Goal: Communication & Community: Answer question/provide support

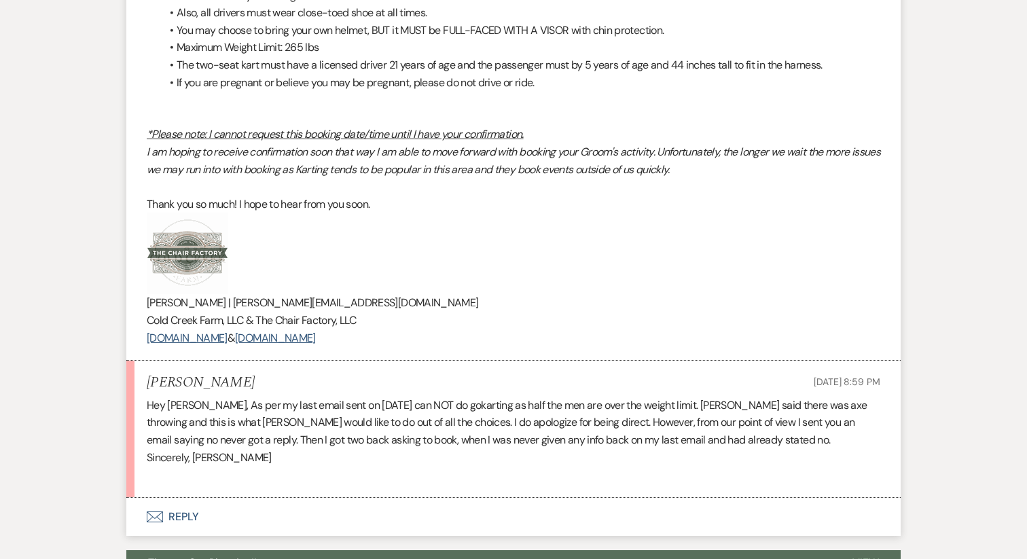
scroll to position [3100, 0]
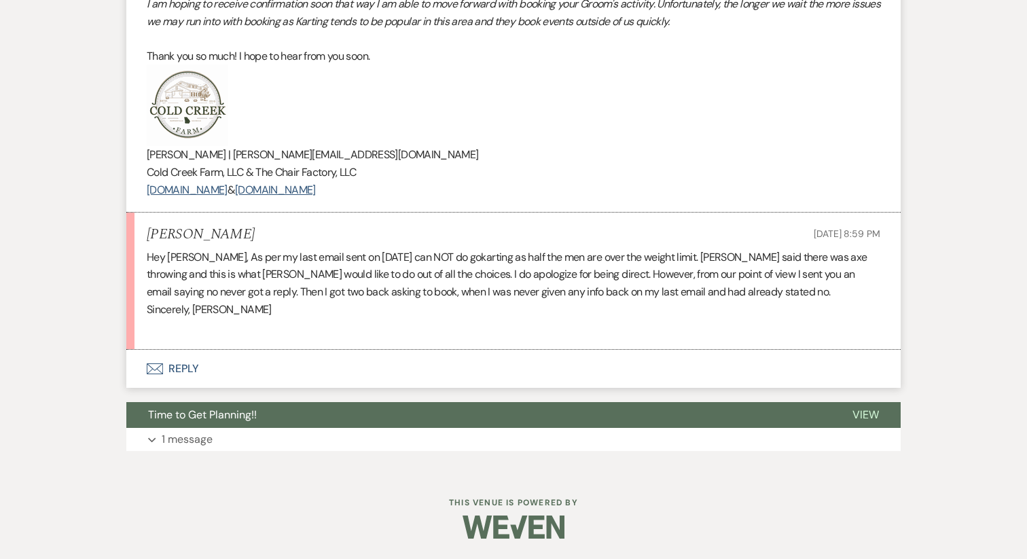
click at [182, 368] on button "Envelope Reply" at bounding box center [513, 369] width 775 height 38
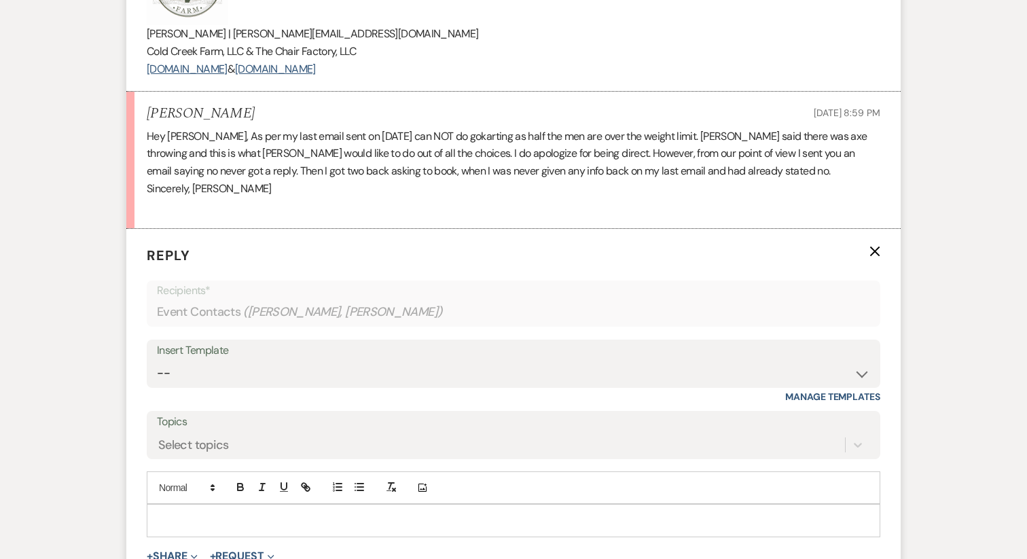
scroll to position [3229, 0]
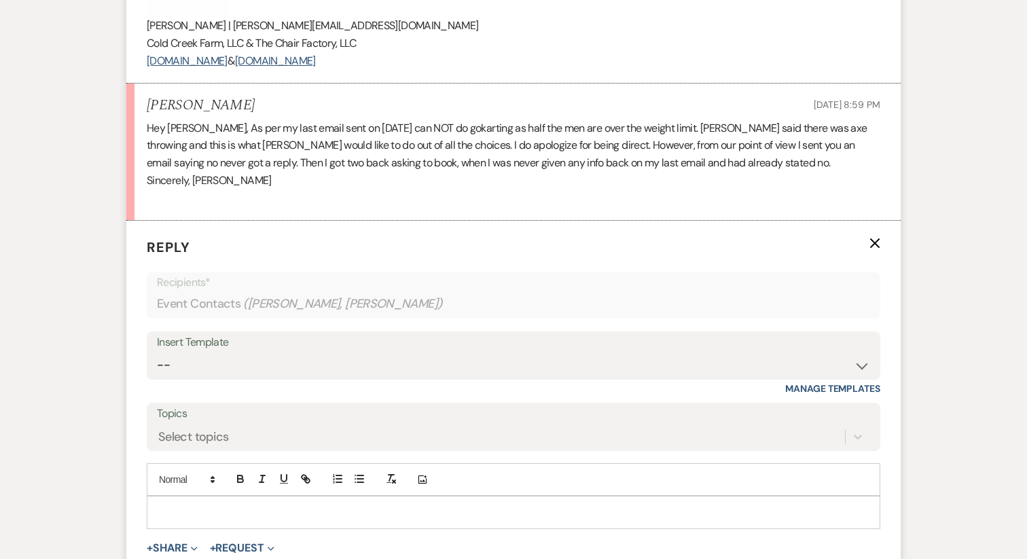
click at [196, 497] on div at bounding box center [513, 512] width 733 height 31
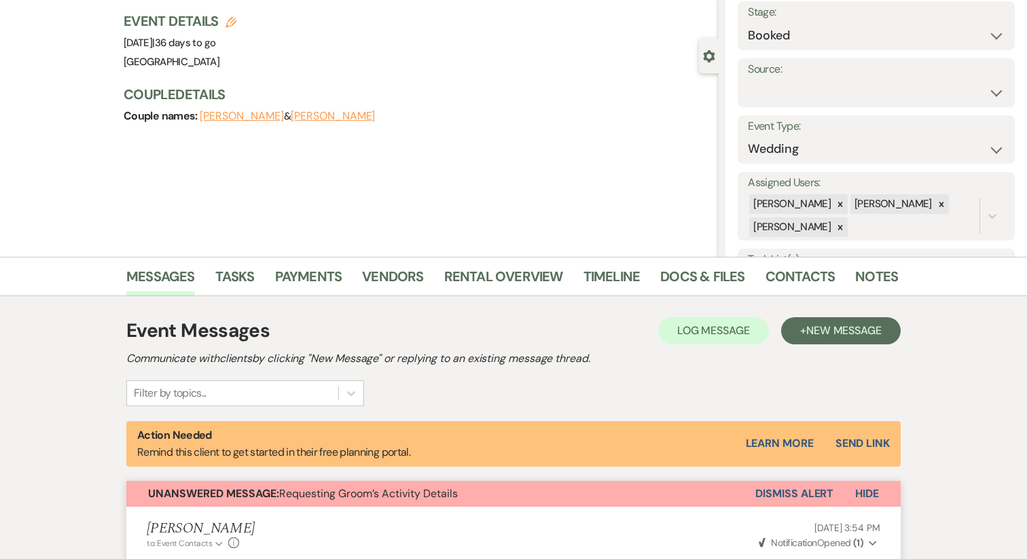
scroll to position [0, 0]
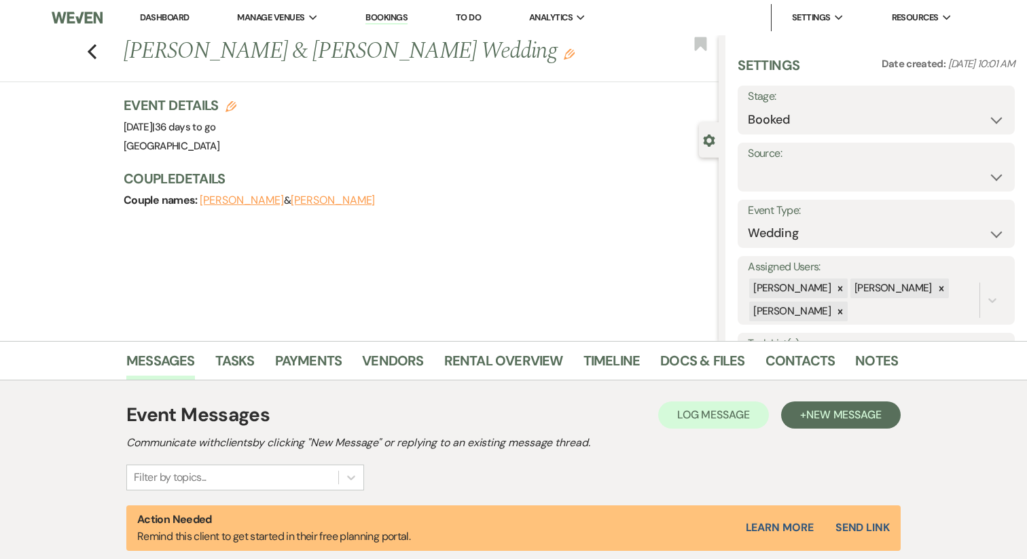
click at [237, 202] on button "[PERSON_NAME]" at bounding box center [242, 200] width 84 height 11
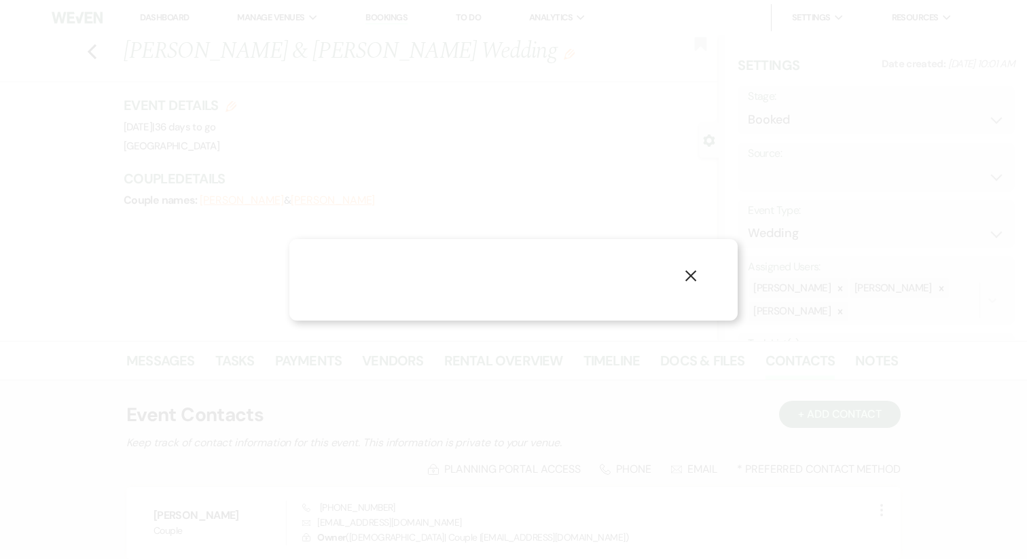
select select "1"
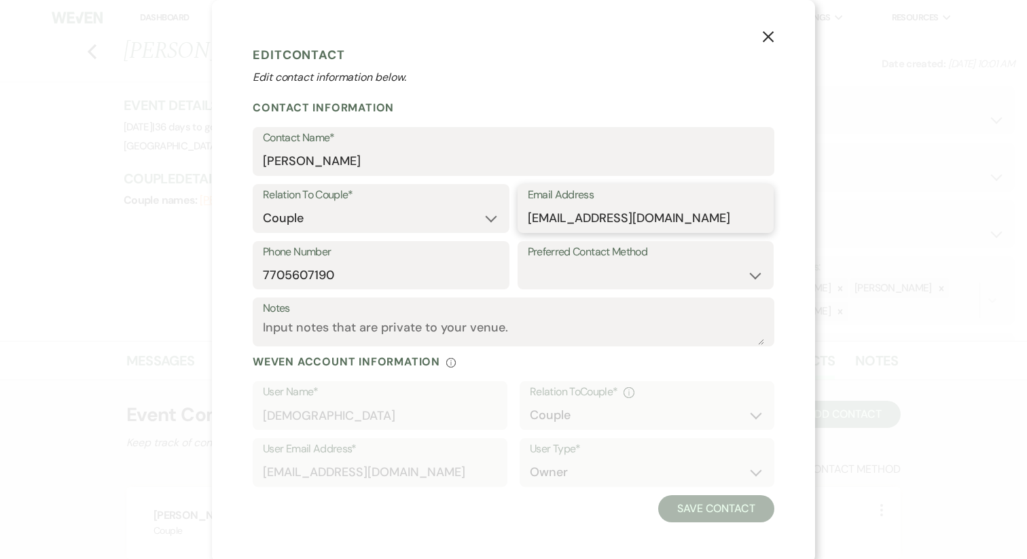
click at [609, 222] on input "Jfalconer3@gmail.com" at bounding box center [646, 218] width 236 height 27
click at [773, 41] on icon "X" at bounding box center [768, 37] width 12 height 12
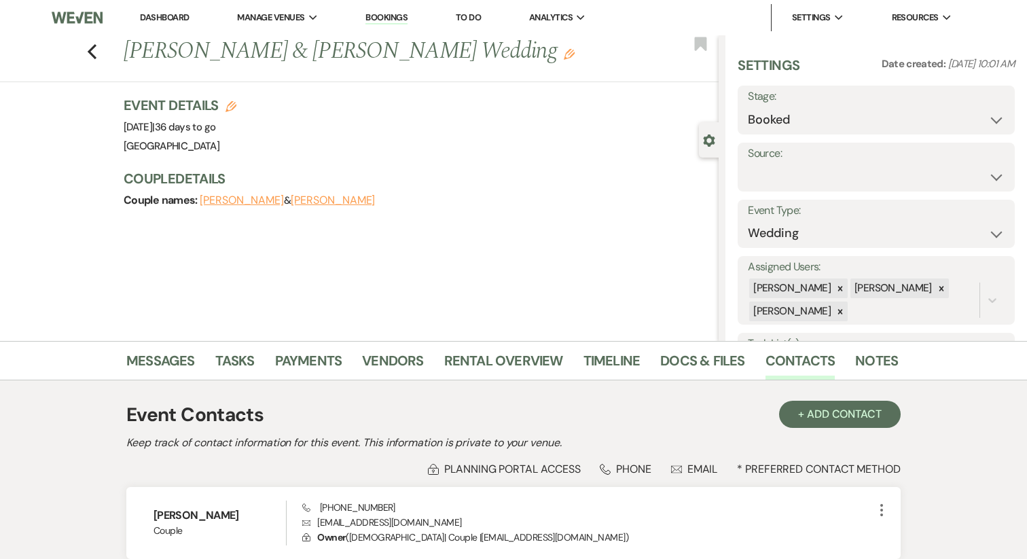
scroll to position [204, 0]
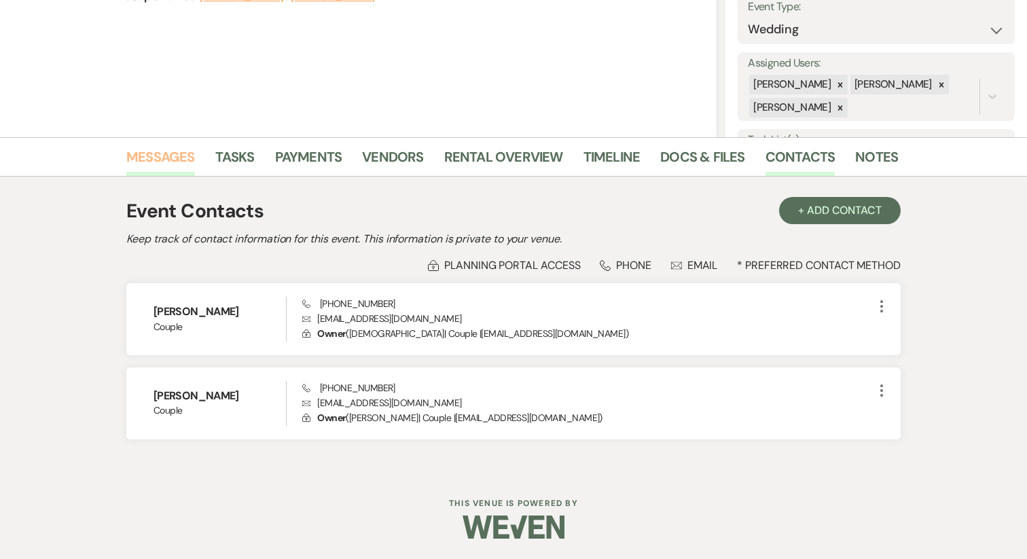
click at [148, 156] on link "Messages" at bounding box center [160, 161] width 69 height 30
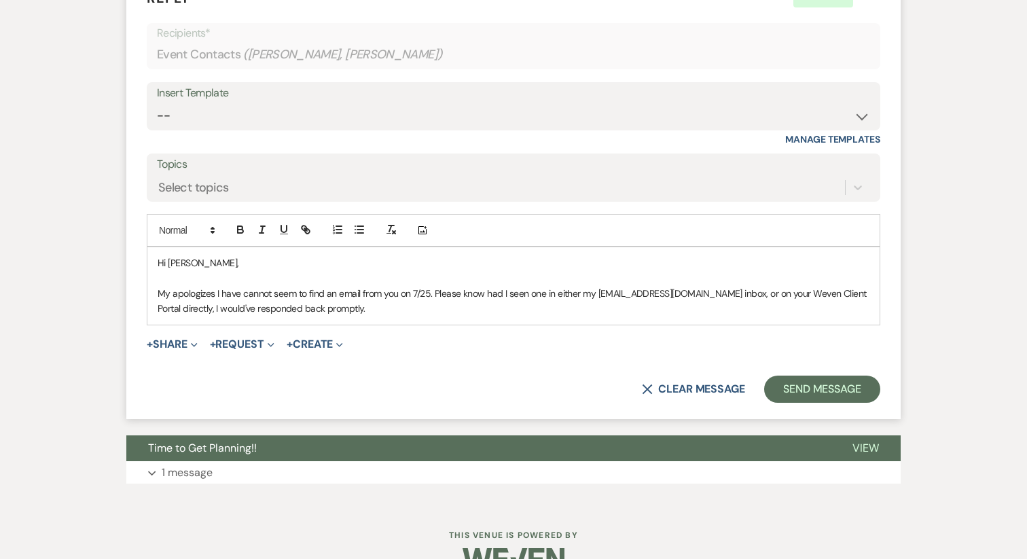
scroll to position [3509, 0]
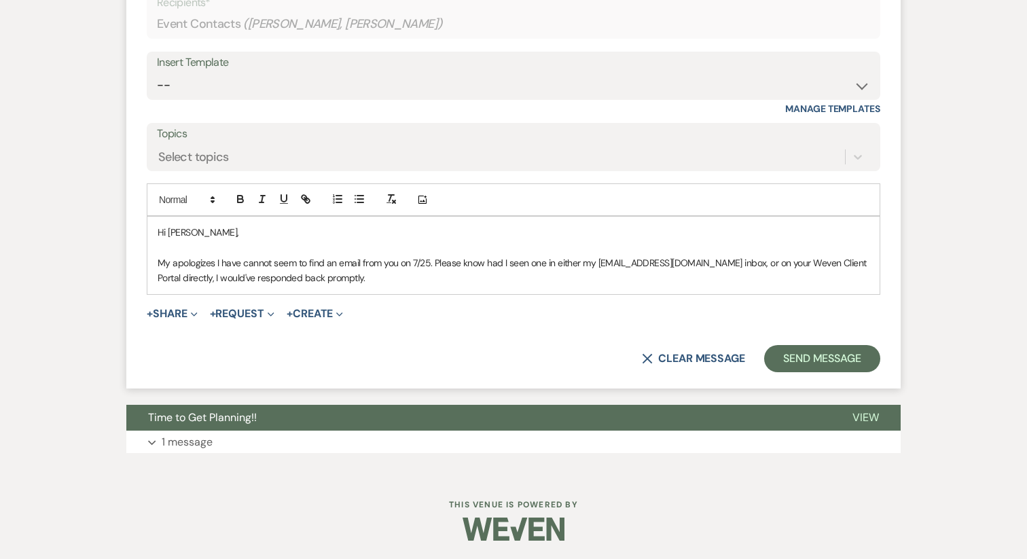
click at [352, 287] on div "Hi Judi, My apologizes I have cannot seem to find an email from you on 7/25. Pl…" at bounding box center [513, 255] width 733 height 77
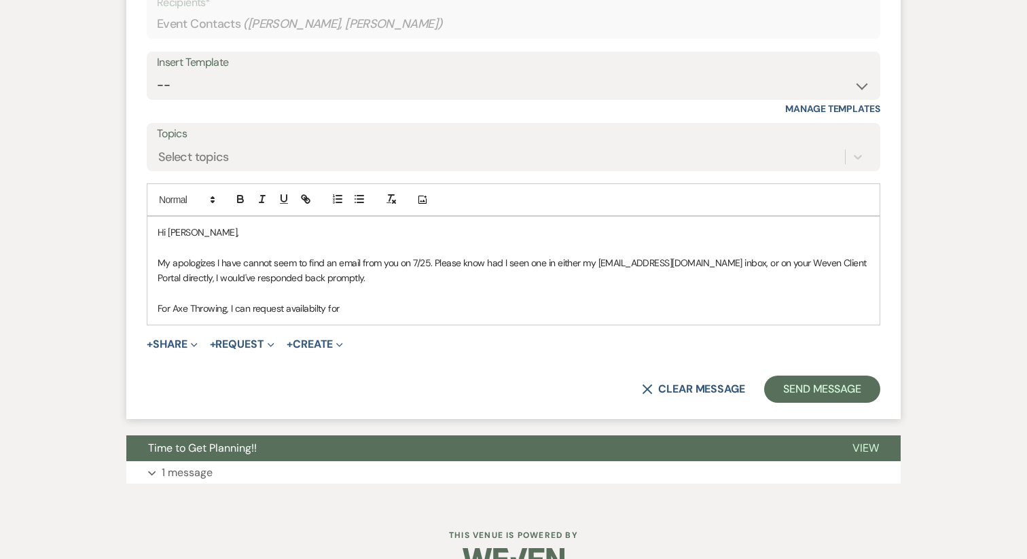
click at [300, 313] on p "For Axe Throwing, I can request availabilty for" at bounding box center [514, 308] width 712 height 15
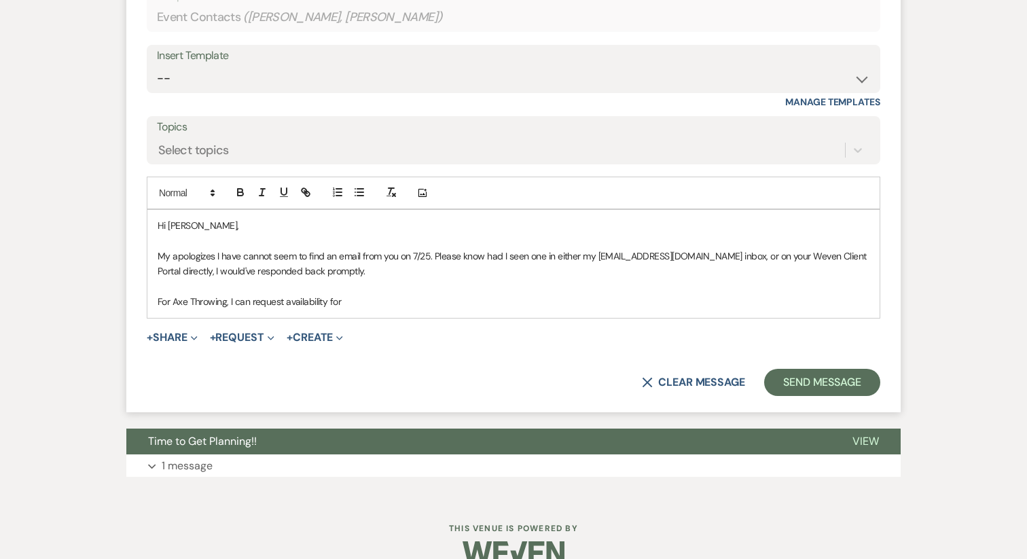
scroll to position [3541, 0]
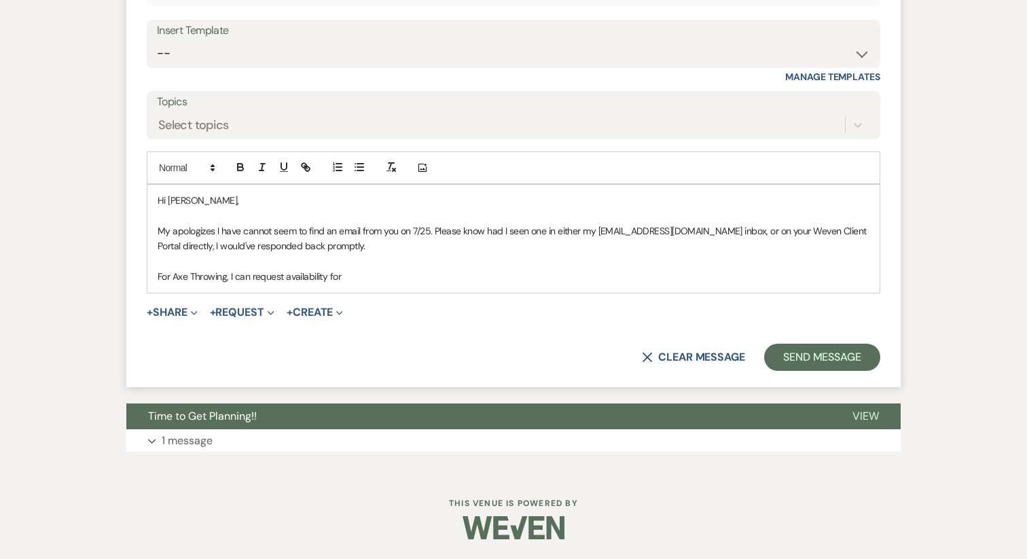
click at [369, 281] on p "For Axe Throwing, I can request availability for" at bounding box center [514, 276] width 712 height 15
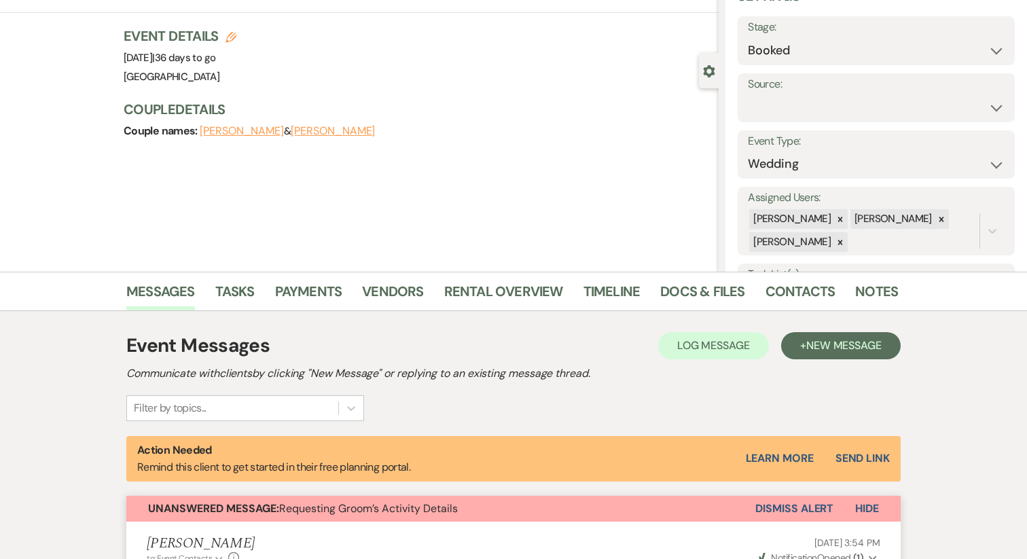
scroll to position [0, 0]
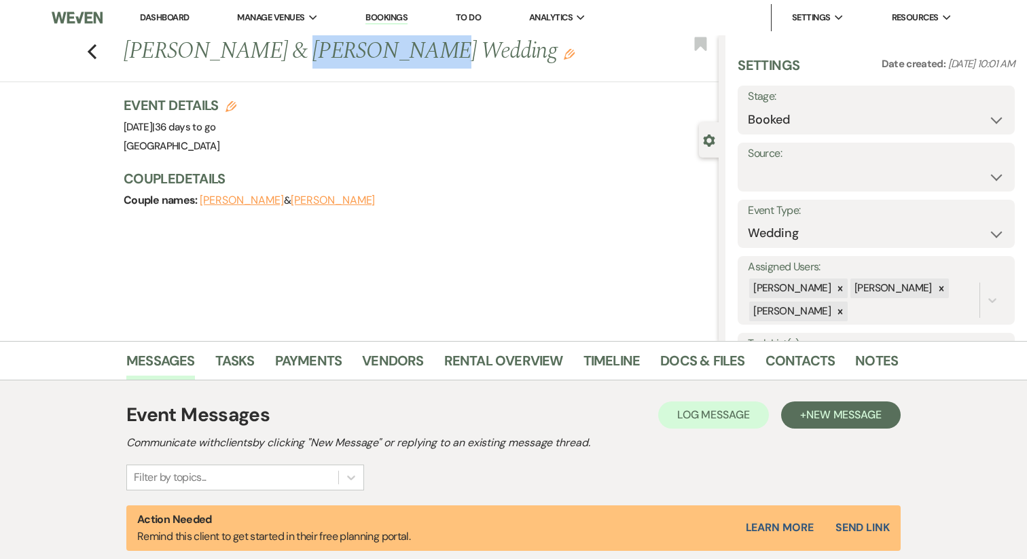
drag, startPoint x: 260, startPoint y: 51, endPoint x: 370, endPoint y: 61, distance: 111.2
click at [370, 61] on h1 "Judi Falconer & Alan Propper's Wedding Edit" at bounding box center [359, 51] width 471 height 33
copy h1 "[PERSON_NAME]"
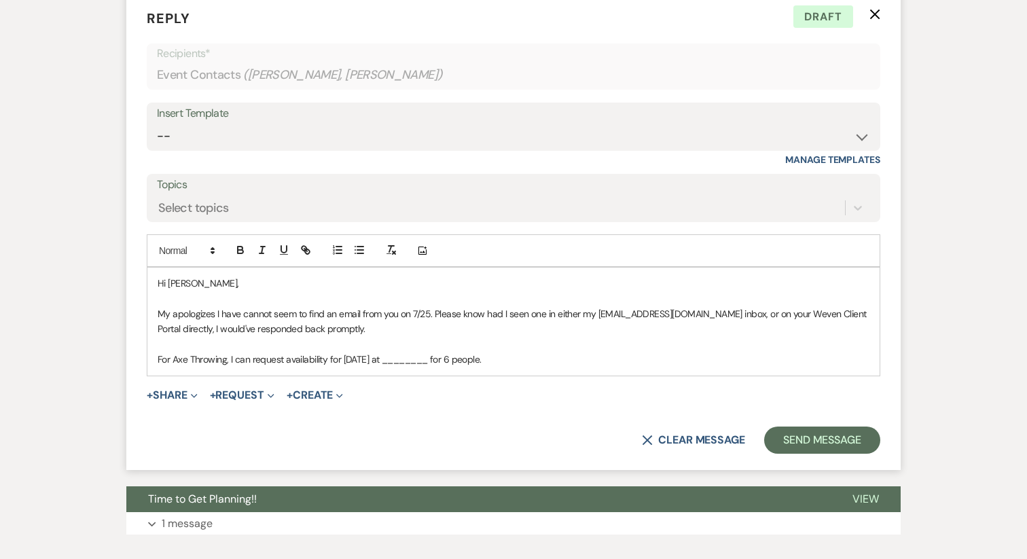
scroll to position [3541, 0]
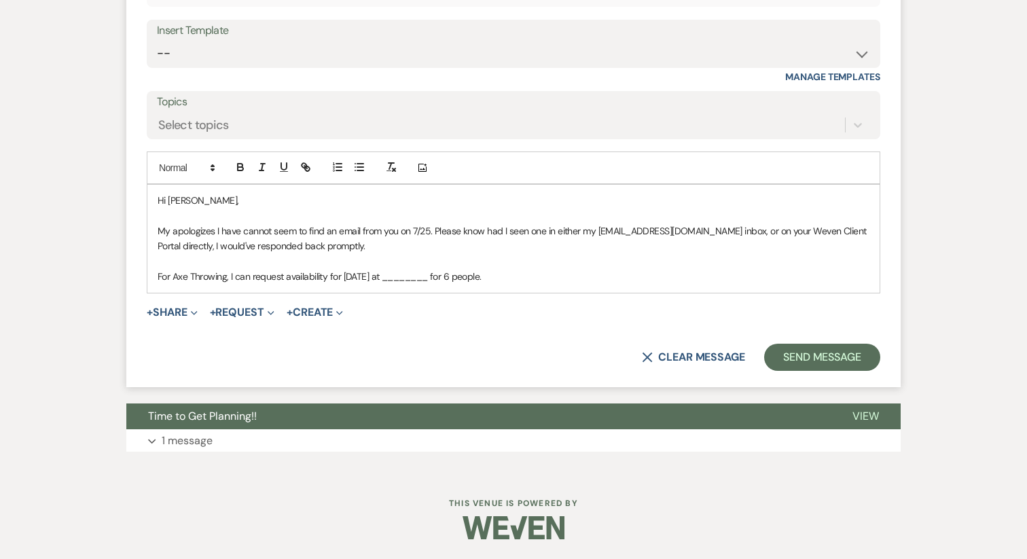
click at [605, 279] on p "For Axe Throwing, I can request availability for Friday, September 19th 2025 at…" at bounding box center [514, 276] width 712 height 15
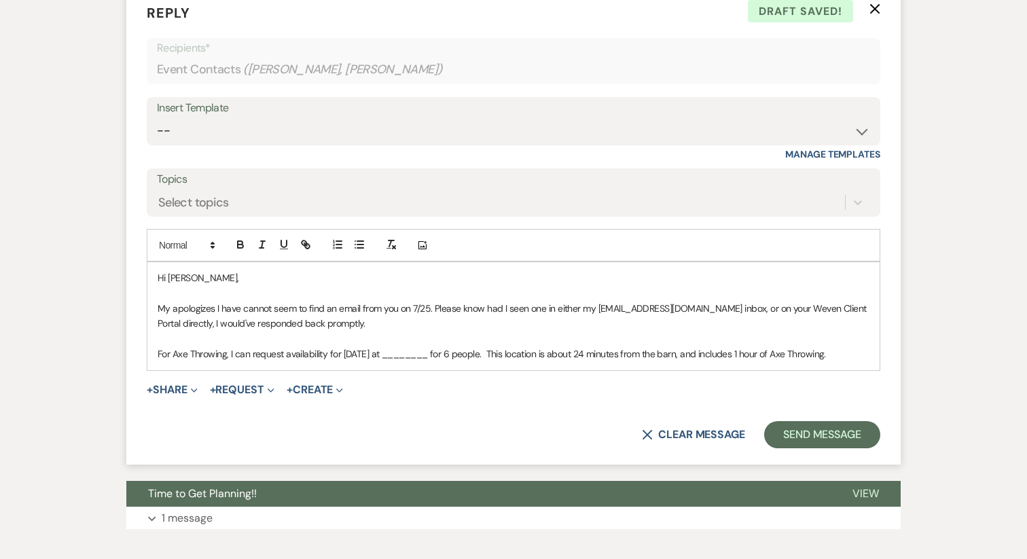
scroll to position [3504, 0]
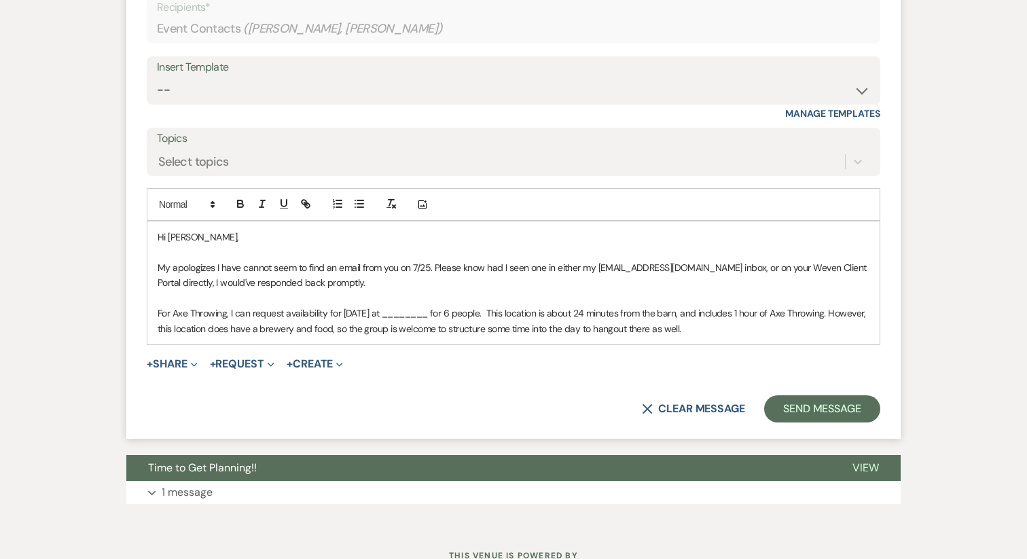
click at [487, 316] on p "For Axe Throwing, I can request availability for Friday, September 19th 2025 at…" at bounding box center [514, 321] width 712 height 31
click at [577, 315] on p "For Axe Throwing, I can request availability for Friday, September 19th 2025 at…" at bounding box center [514, 321] width 712 height 31
click at [579, 315] on p "For Axe Throwing, I can request availability for Friday, September 19th 2025 at…" at bounding box center [514, 321] width 712 height 31
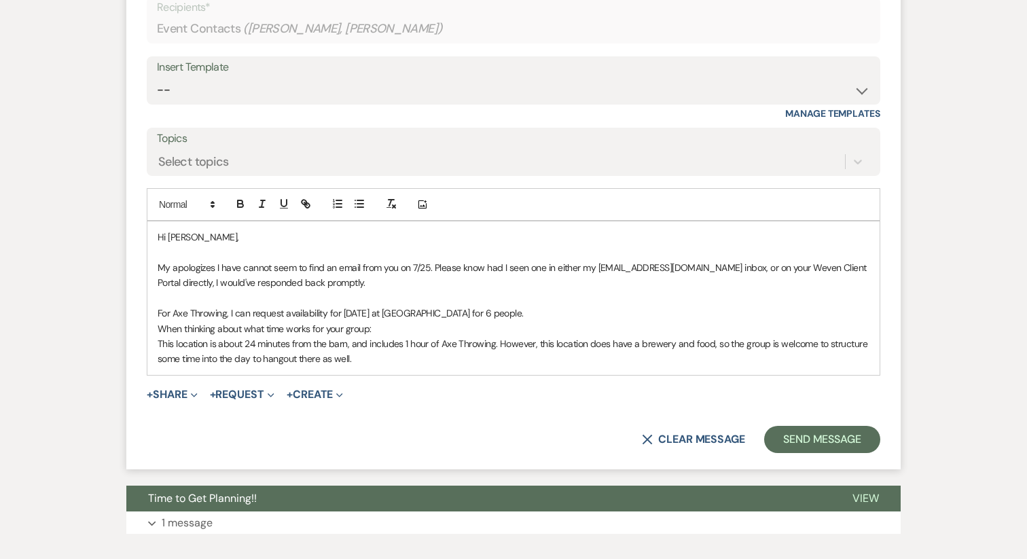
click at [499, 345] on p "This location is about 24 minutes from the barn, and includes 1 hour of Axe Thr…" at bounding box center [514, 351] width 712 height 31
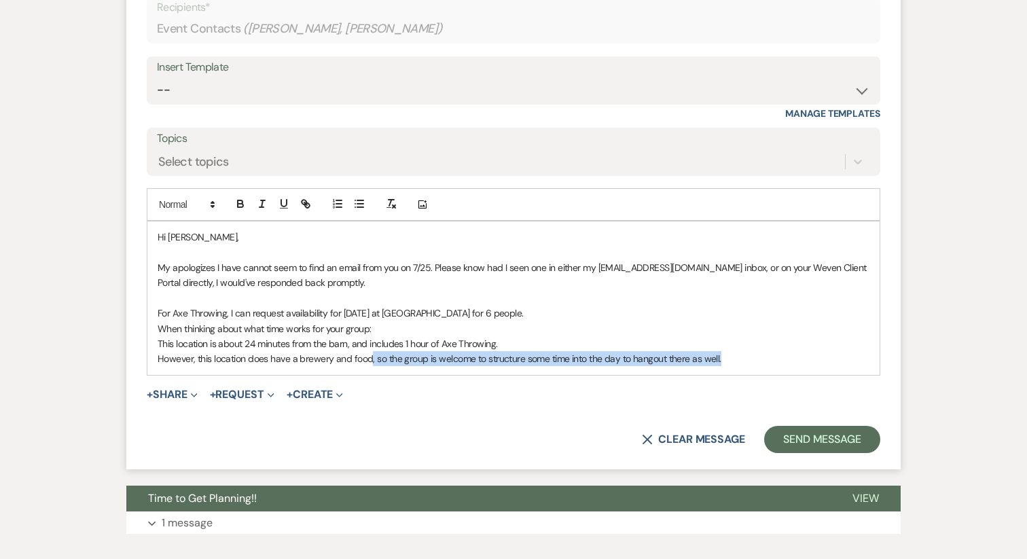
drag, startPoint x: 370, startPoint y: 360, endPoint x: 729, endPoint y: 373, distance: 359.7
click at [729, 373] on div "Hi Judi, My apologizes I have cannot seem to find an email from you on 7/25. Pl…" at bounding box center [513, 299] width 733 height 154
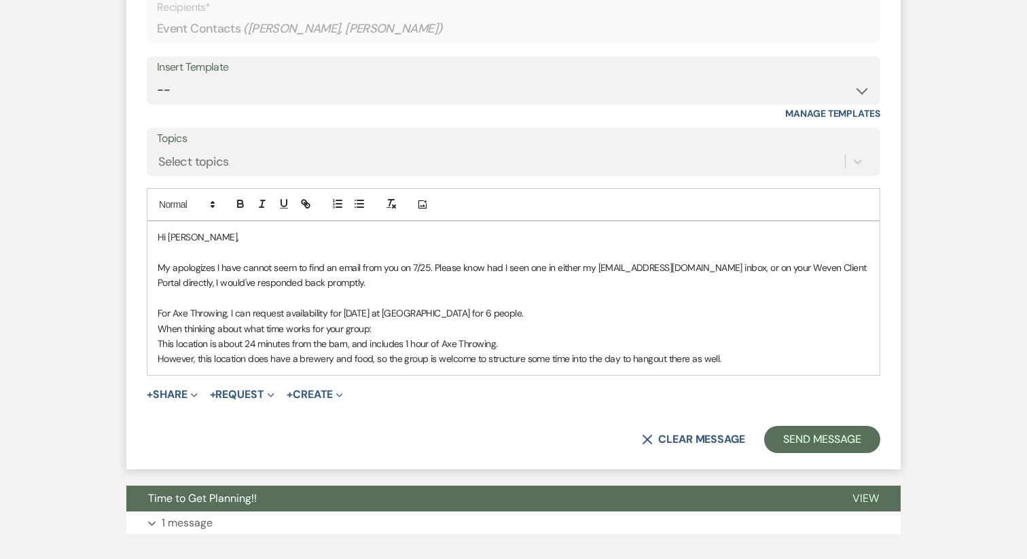
click at [213, 368] on div "Hi Judi, My apologizes I have cannot seem to find an email from you on 7/25. Pl…" at bounding box center [513, 299] width 733 height 154
click at [212, 363] on p "However, this location does have a brewery and food, so the group is welcome to…" at bounding box center [514, 358] width 712 height 15
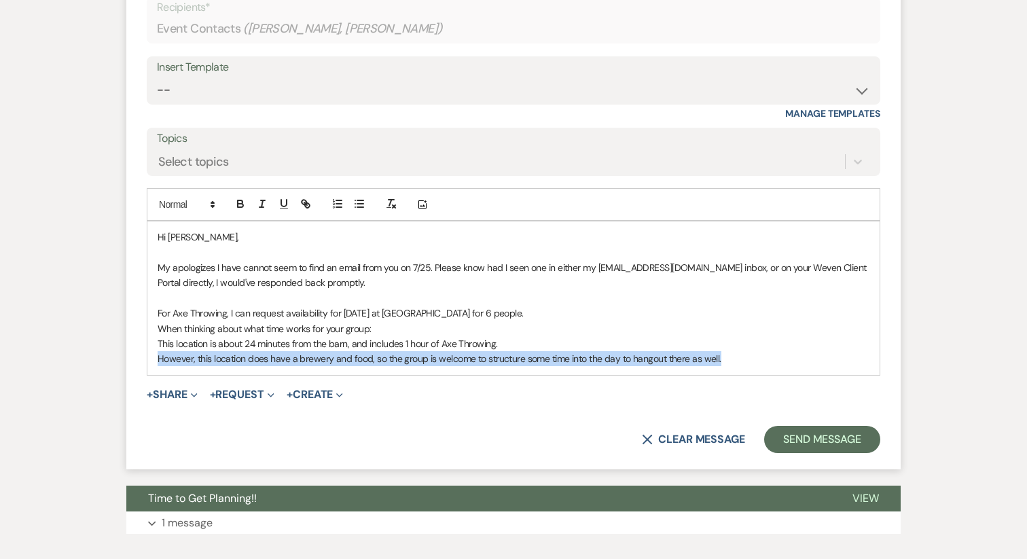
click at [212, 363] on p "However, this location does have a brewery and food, so the group is welcome to…" at bounding box center [514, 358] width 712 height 15
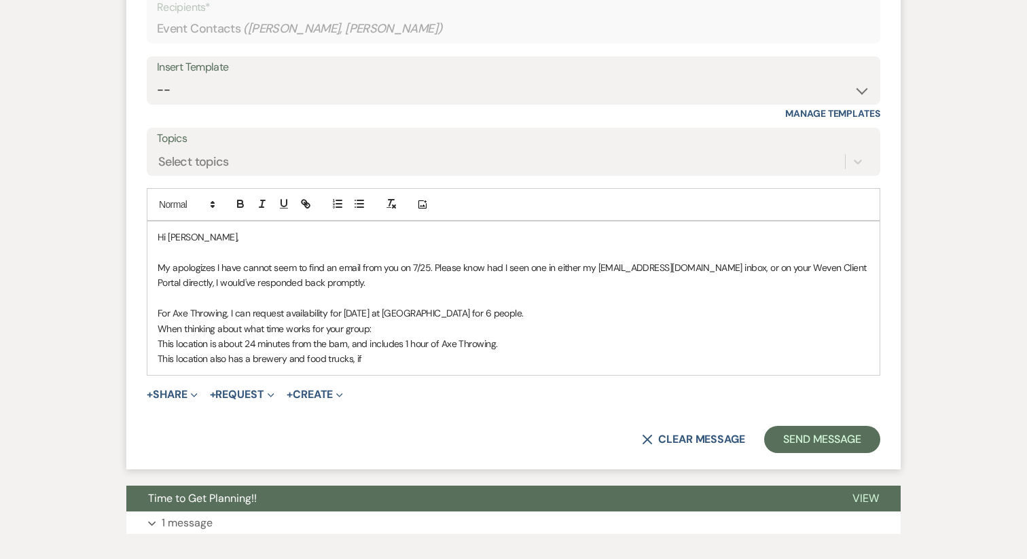
click at [158, 324] on p "When thinking about what time works for your group:" at bounding box center [514, 328] width 712 height 15
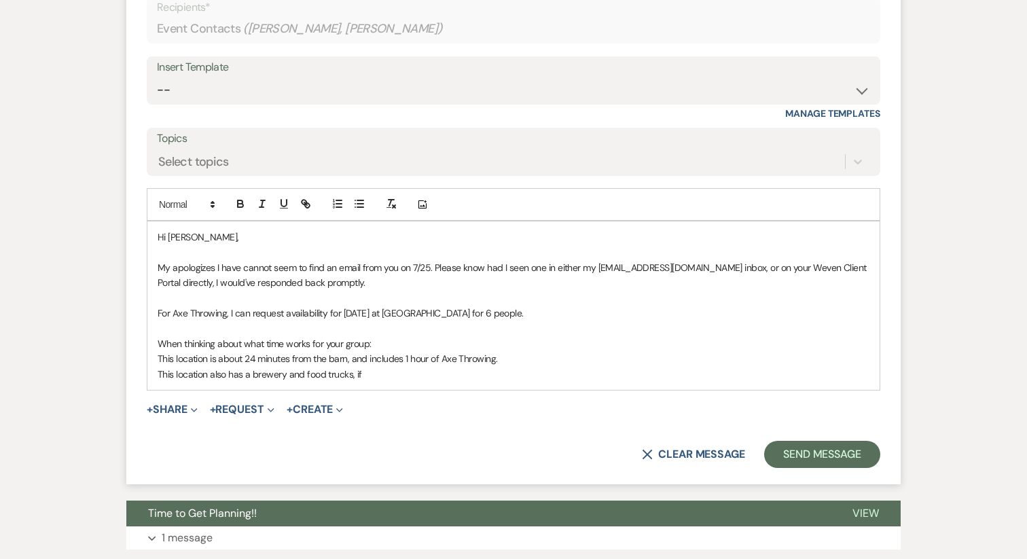
click at [181, 343] on p "When thinking about what time works for your group:" at bounding box center [514, 343] width 712 height 15
click at [282, 206] on icon "button" at bounding box center [283, 203] width 5 height 7
click at [274, 317] on p "For Axe Throwing, I can request availability for Friday, September 19th 2025 at…" at bounding box center [514, 313] width 712 height 15
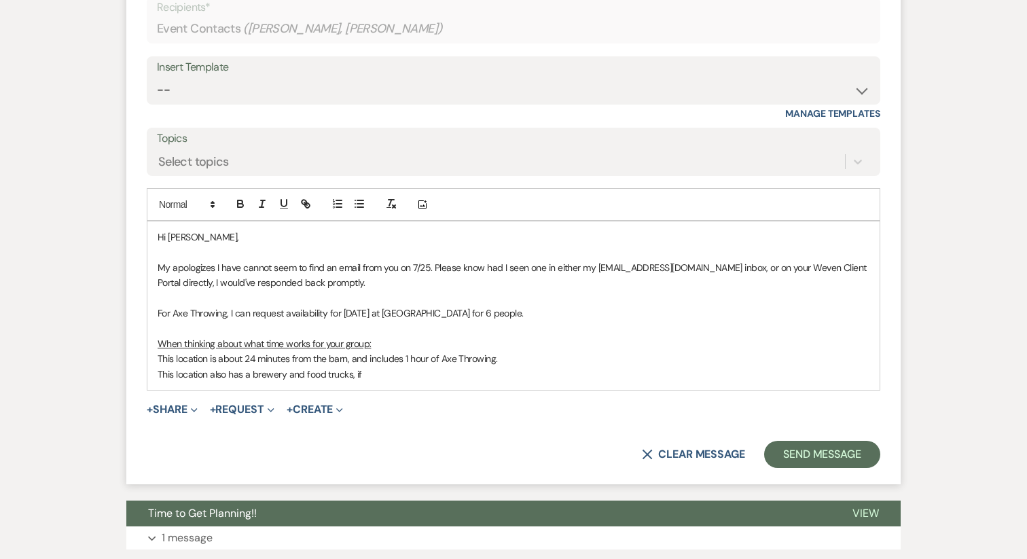
click at [364, 374] on p "This location also has a brewery and food trucks, if" at bounding box center [514, 374] width 712 height 15
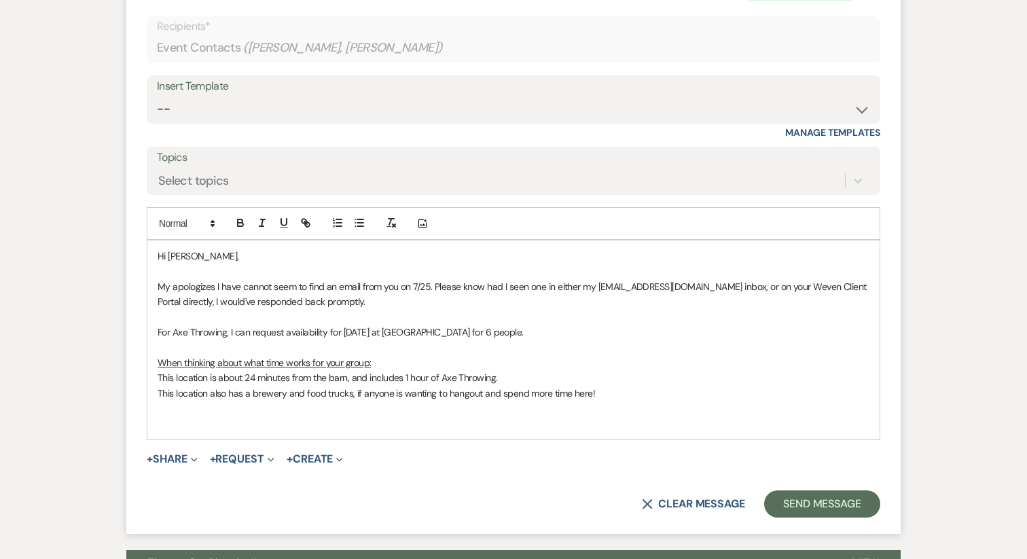
scroll to position [3495, 0]
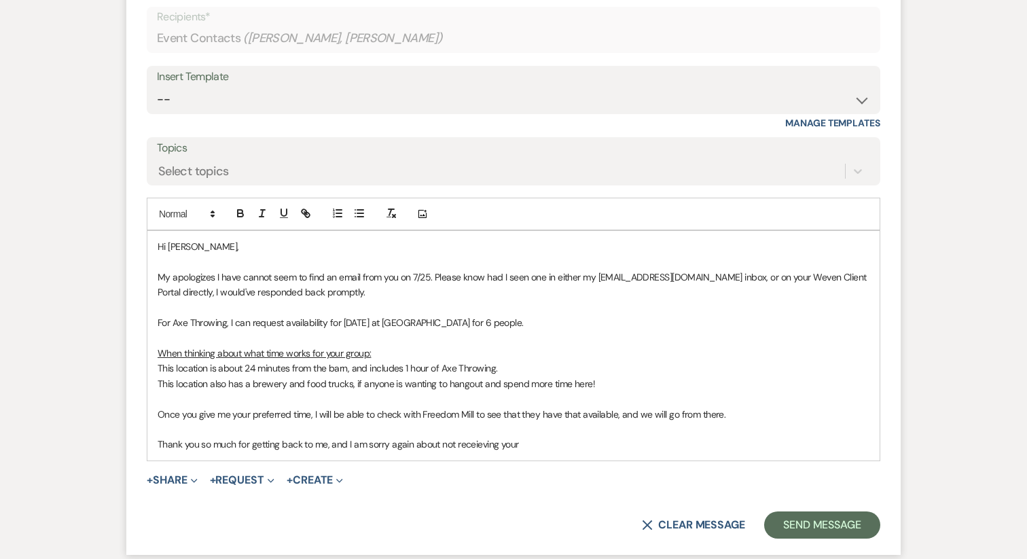
click at [466, 442] on p "Thank you so much for getting back to me, and I am sorry again about not receie…" at bounding box center [514, 444] width 712 height 15
click at [540, 444] on p "Thank you so much for getting back to me, and I am sorry again about not receiv…" at bounding box center [514, 444] width 712 height 15
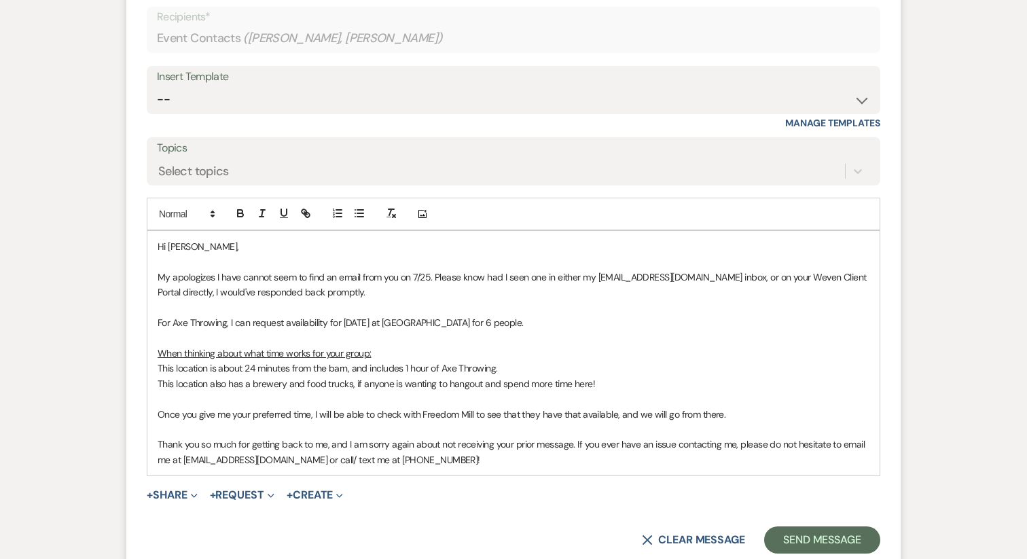
click at [635, 293] on p "My apologizes I have cannot seem to find an email from you on 7/25. Please know…" at bounding box center [514, 285] width 712 height 31
drag, startPoint x: 599, startPoint y: 279, endPoint x: 703, endPoint y: 283, distance: 104.0
click at [703, 283] on p "My apologizes I have cannot seem to find an email from you on 7/25. Please know…" at bounding box center [514, 285] width 712 height 31
click at [265, 215] on icon "button" at bounding box center [262, 213] width 12 height 12
click at [601, 278] on p "My apologizes I have cannot seem to find an email from you on 7/25. Please know…" at bounding box center [514, 285] width 712 height 31
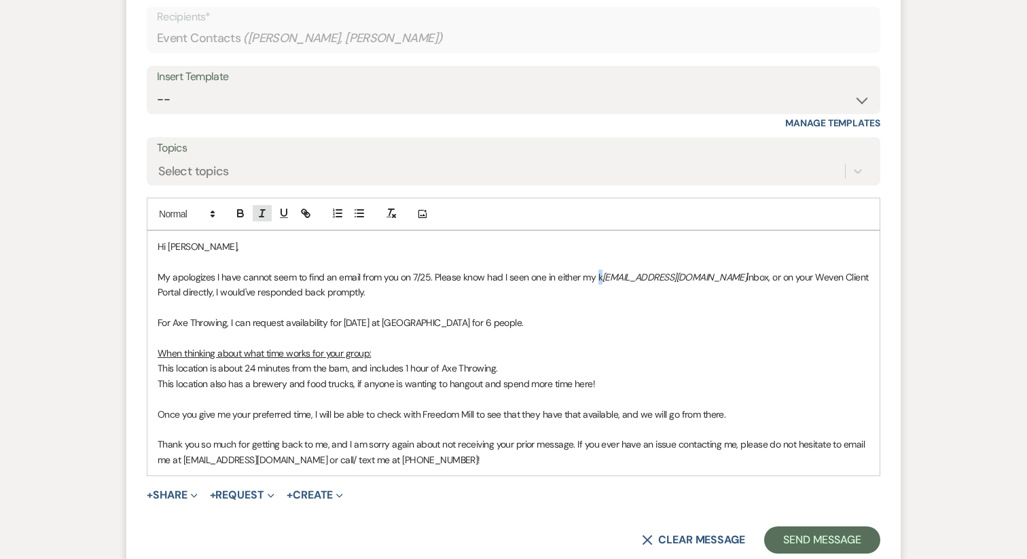
click at [264, 219] on icon "button" at bounding box center [262, 213] width 12 height 12
click at [677, 362] on p "This location is about 24 minutes from the barn, and includes 1 hour of Axe Thr…" at bounding box center [514, 368] width 712 height 15
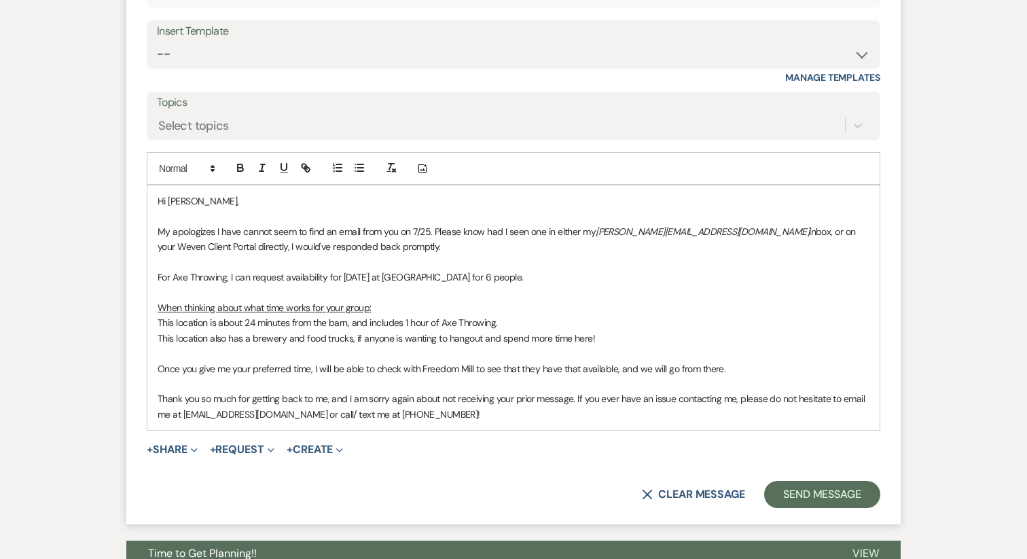
scroll to position [3541, 0]
click at [627, 339] on p "This location also has a brewery and food trucks, if anyone is wanting to hango…" at bounding box center [514, 337] width 712 height 15
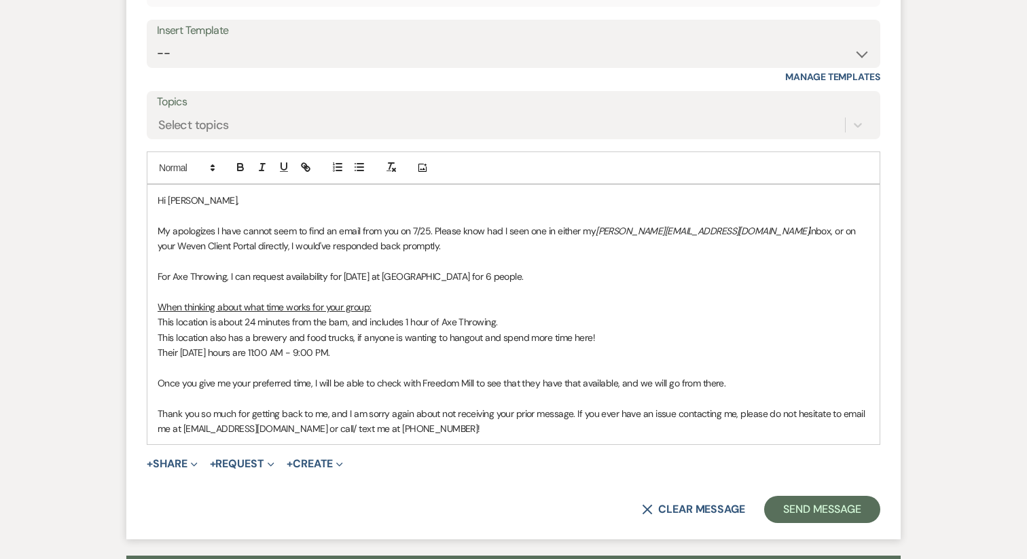
click at [576, 413] on p "Thank you so much for getting back to me, and I am sorry again about not receiv…" at bounding box center [514, 421] width 712 height 31
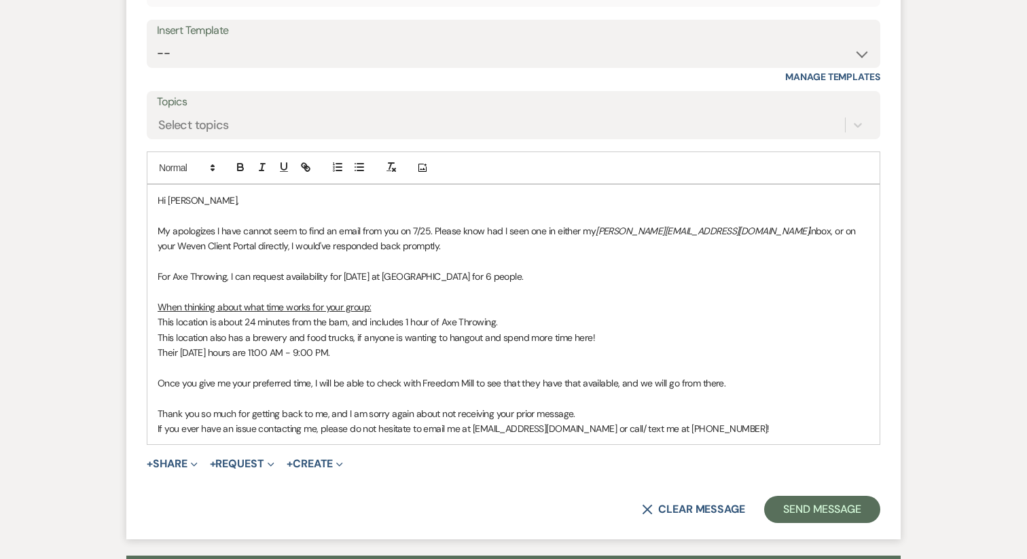
click at [716, 425] on p "If you ever have an issue contacting me, please do not hesitate to email me at …" at bounding box center [514, 428] width 712 height 15
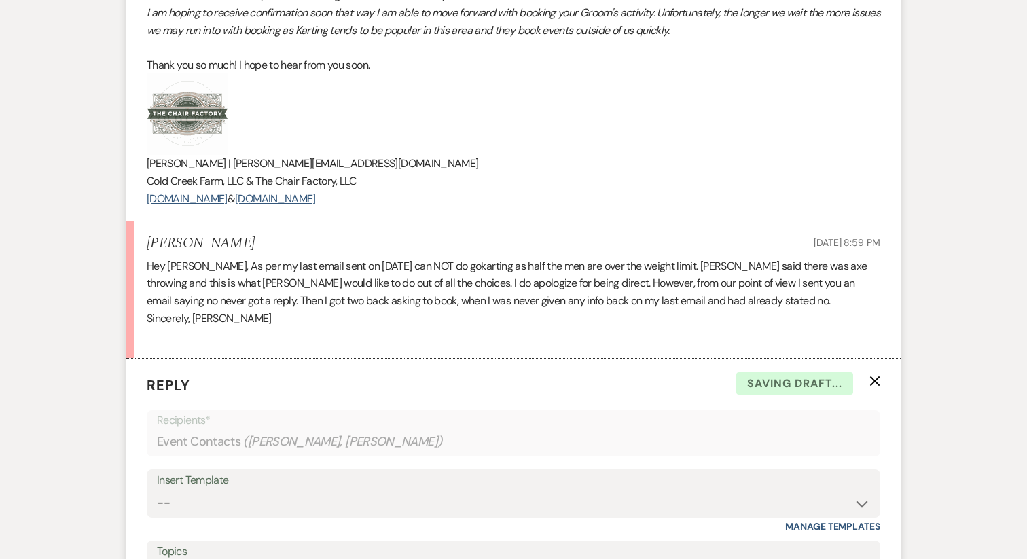
scroll to position [3082, 0]
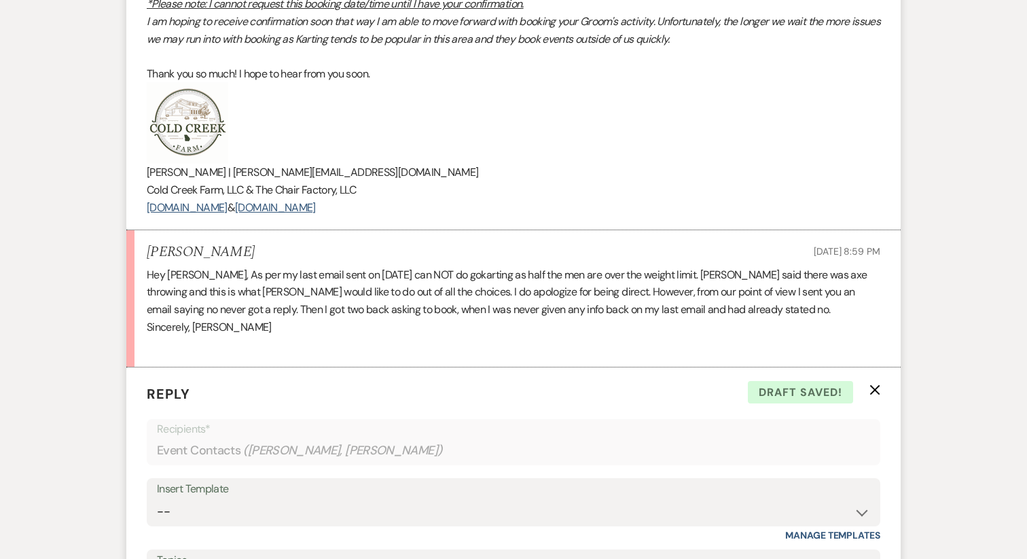
drag, startPoint x: 461, startPoint y: 216, endPoint x: 166, endPoint y: 134, distance: 305.5
copy div "Katie Gatlin | katie@redgateevents.com Cold Creek Farm, LLC & The Chair Factory…"
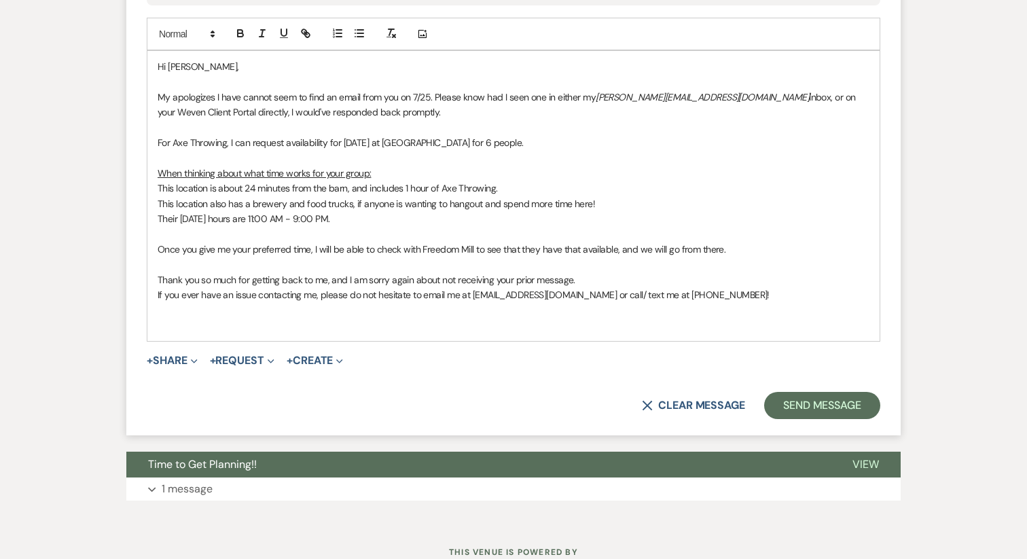
scroll to position [3724, 0]
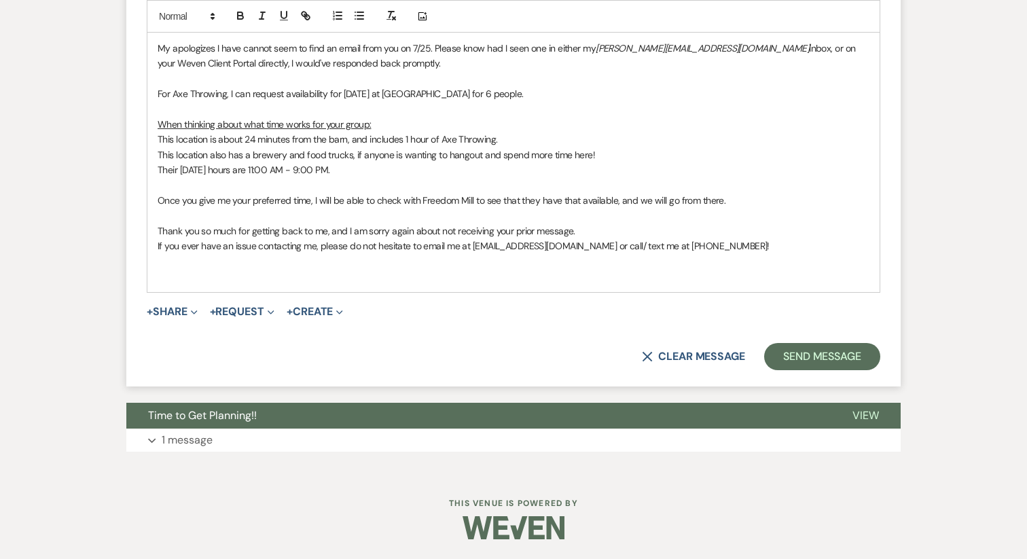
click at [175, 279] on p at bounding box center [514, 276] width 712 height 15
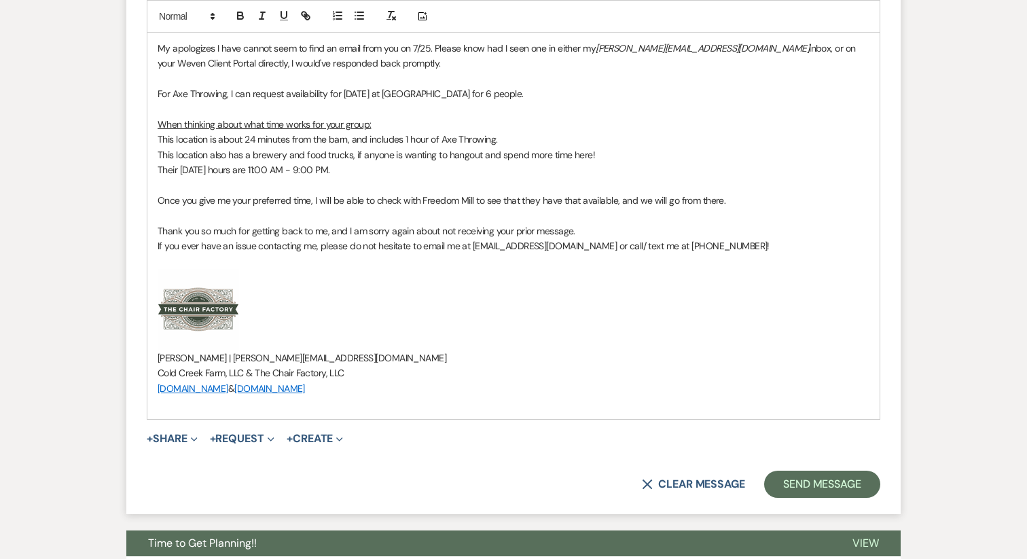
click at [171, 273] on img "﻿ ﻿" at bounding box center [199, 310] width 82 height 82
click at [160, 269] on img "﻿ ﻿" at bounding box center [199, 310] width 82 height 82
click at [159, 262] on p at bounding box center [514, 260] width 712 height 15
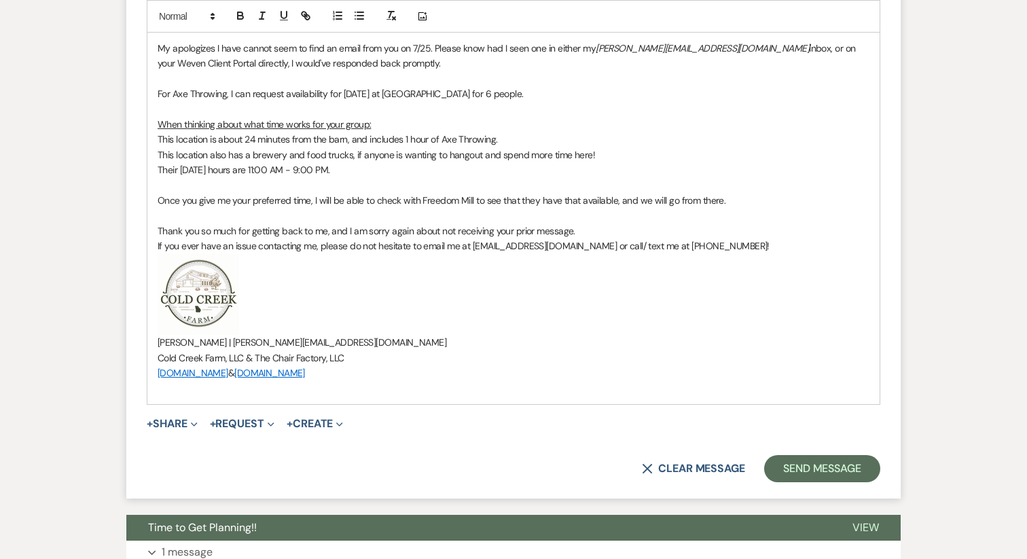
click at [169, 392] on p at bounding box center [514, 388] width 712 height 15
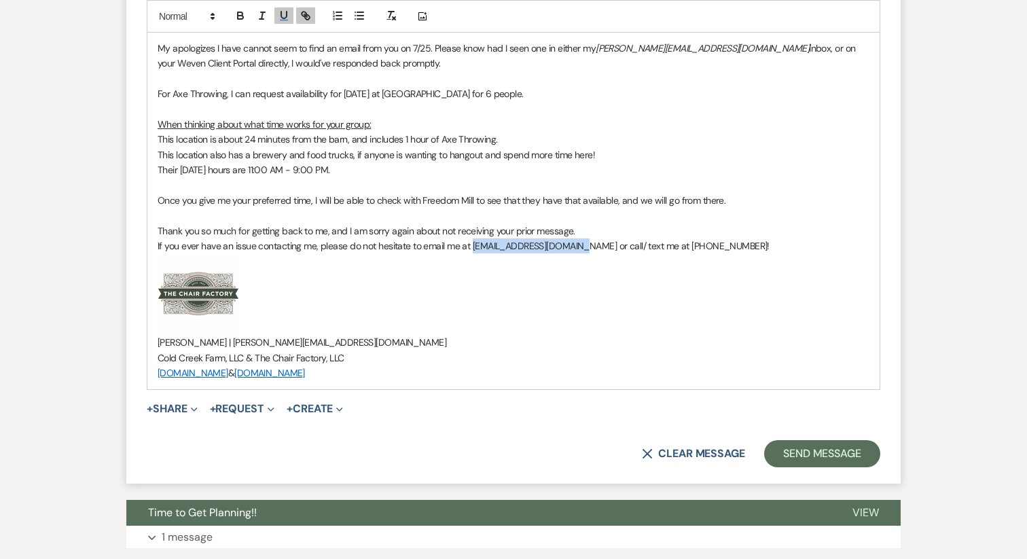
drag, startPoint x: 472, startPoint y: 246, endPoint x: 578, endPoint y: 250, distance: 105.4
click at [578, 250] on p "If you ever have an issue contacting me, please do not hesitate to email me at …" at bounding box center [514, 246] width 712 height 15
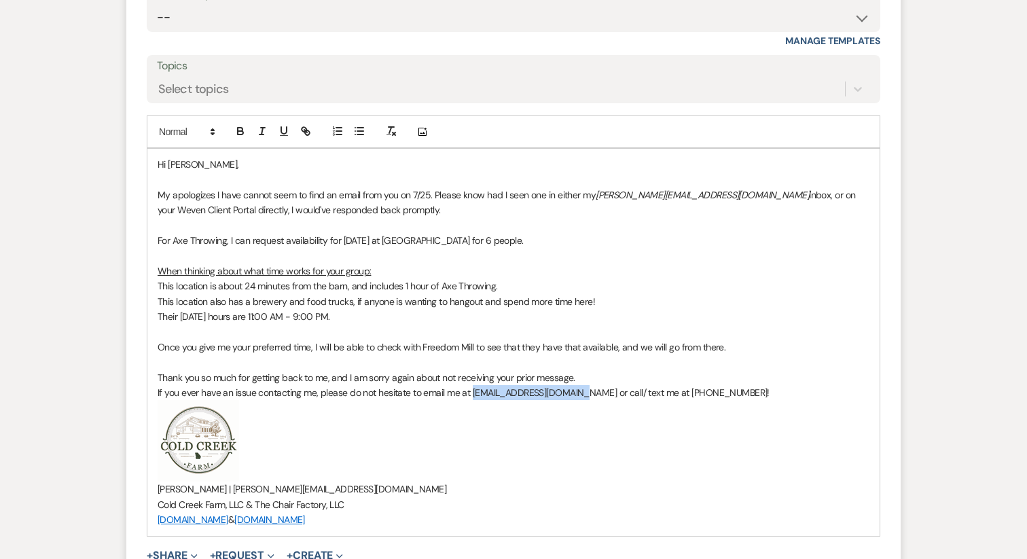
scroll to position [3552, 0]
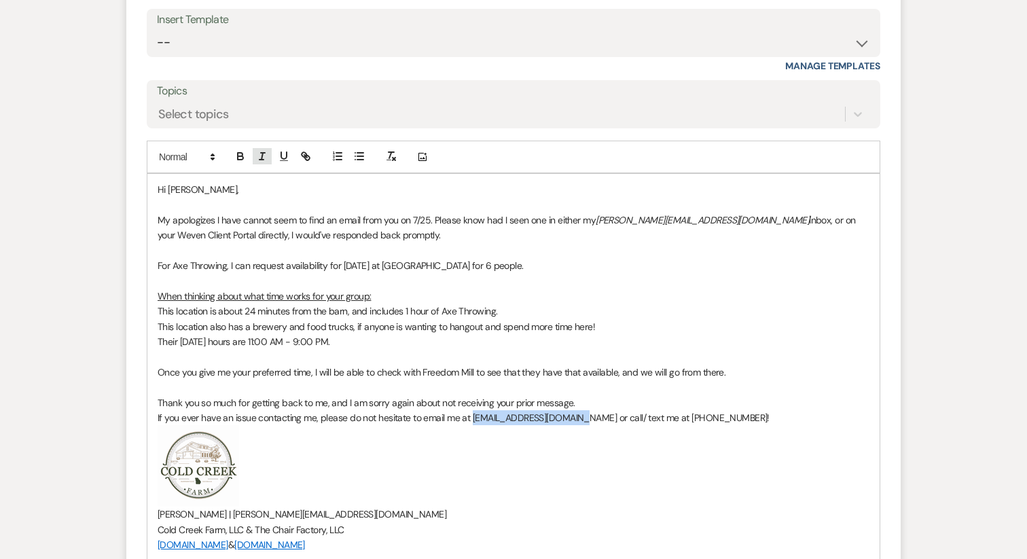
click at [266, 160] on icon "button" at bounding box center [262, 156] width 12 height 12
drag, startPoint x: 654, startPoint y: 417, endPoint x: 705, endPoint y: 424, distance: 51.4
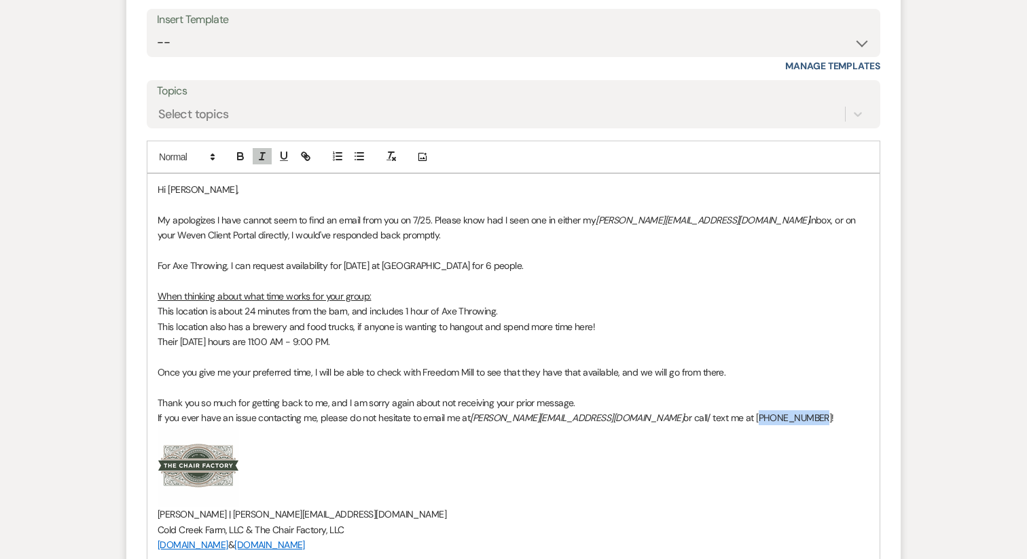
click at [705, 424] on p "If you ever have an issue contacting me, please do not hesitate to email me at …" at bounding box center [514, 417] width 712 height 15
click at [268, 164] on button "button" at bounding box center [262, 156] width 19 height 16
click at [373, 375] on p "Once you give me your preferred time, I will be able to check with Freedom Mill…" at bounding box center [514, 372] width 712 height 15
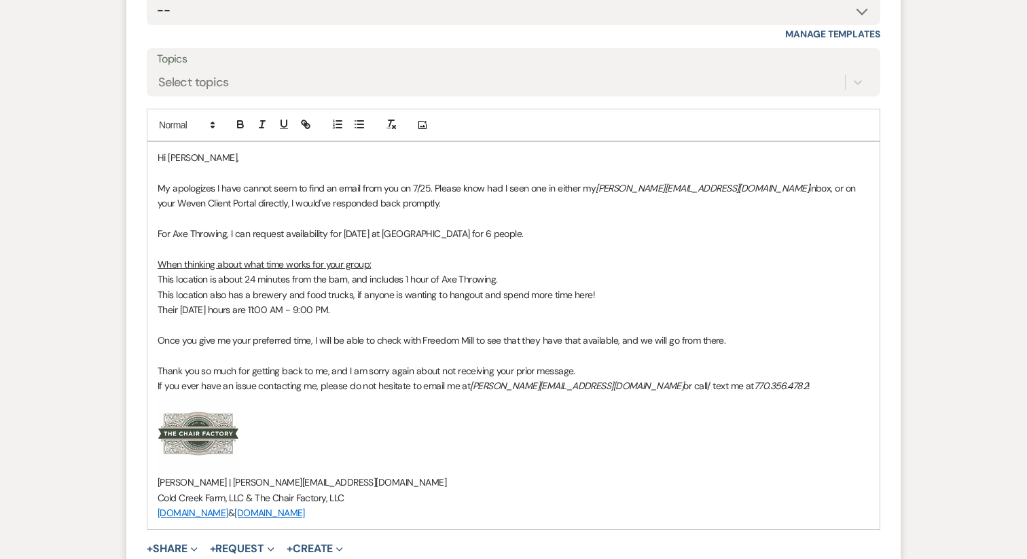
scroll to position [3592, 0]
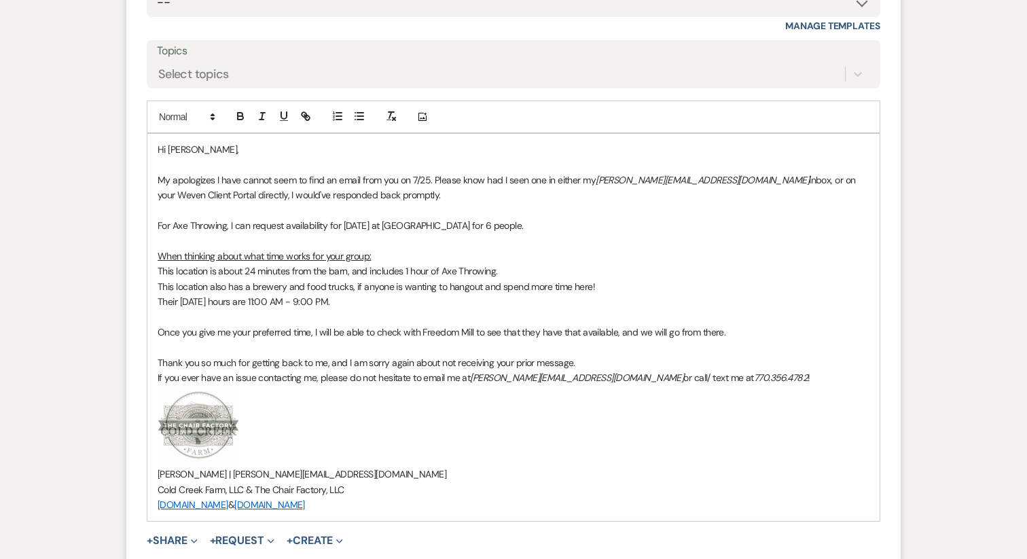
click at [269, 258] on u "When thinking about what time works for your group:" at bounding box center [264, 256] width 213 height 12
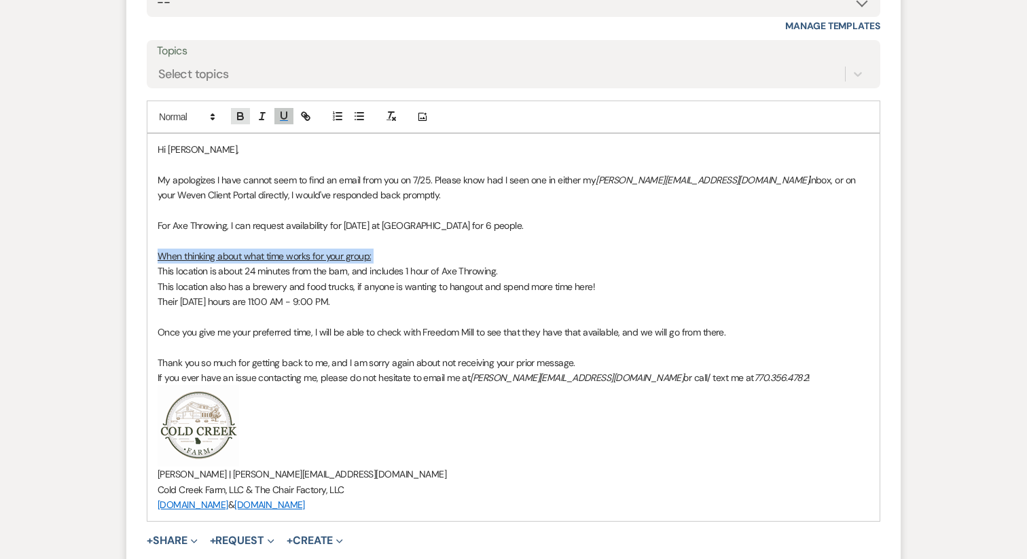
click at [239, 117] on icon "button" at bounding box center [240, 116] width 12 height 12
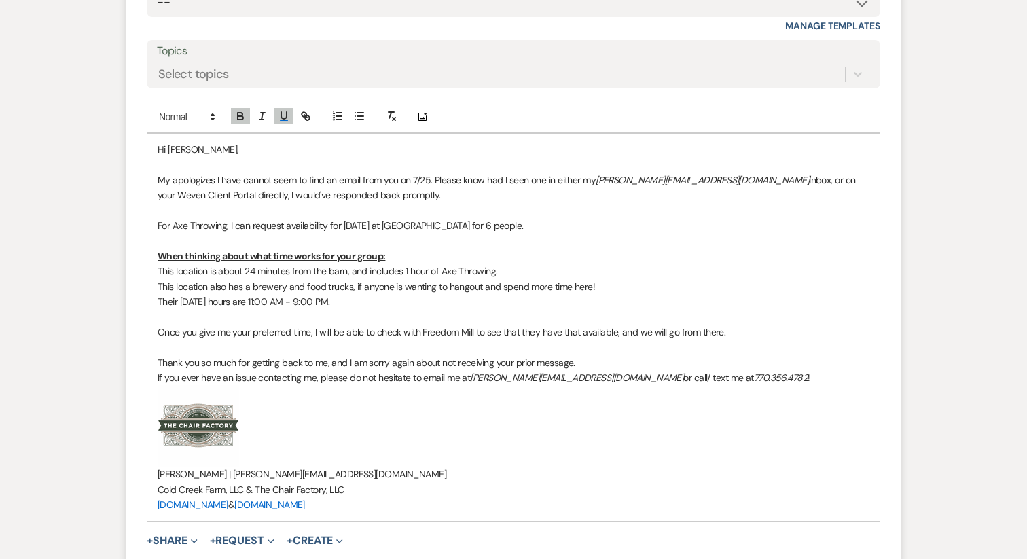
click at [347, 234] on p at bounding box center [514, 241] width 712 height 15
drag, startPoint x: 343, startPoint y: 226, endPoint x: 457, endPoint y: 227, distance: 114.2
click at [457, 227] on p "For Axe Throwing, I can request availability for Friday, September 19th 2025 at…" at bounding box center [514, 225] width 712 height 15
click at [248, 120] on button "button" at bounding box center [240, 116] width 19 height 16
click at [369, 230] on strong "Friday, September 19th 2025" at bounding box center [355, 225] width 28 height 12
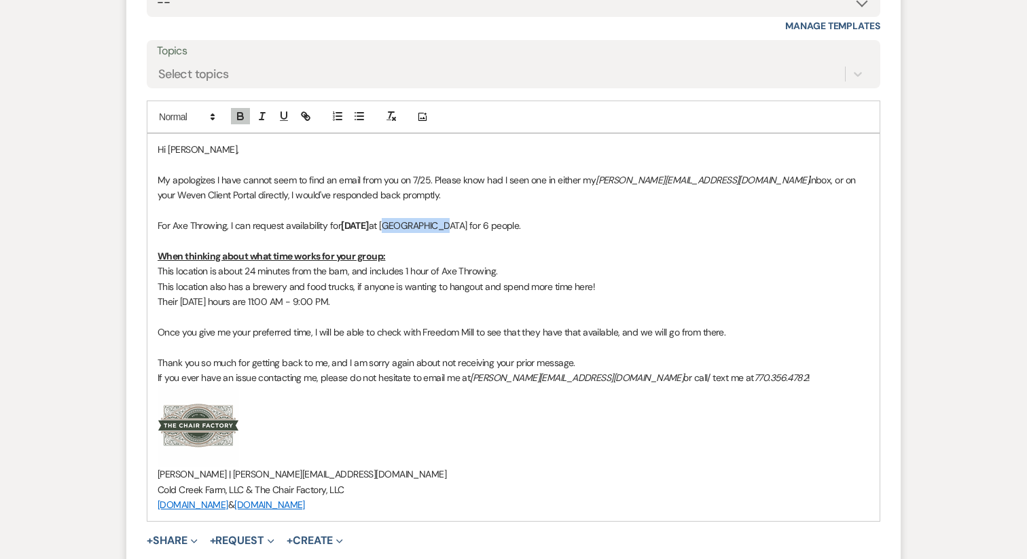
drag, startPoint x: 480, startPoint y: 228, endPoint x: 529, endPoint y: 231, distance: 49.7
click at [529, 231] on p "For Axe Throwing, I can request availability for Friday, September 19th, 2025 a…" at bounding box center [514, 225] width 712 height 15
click at [245, 116] on icon "button" at bounding box center [240, 116] width 12 height 12
drag, startPoint x: 550, startPoint y: 228, endPoint x: 583, endPoint y: 228, distance: 33.3
click at [583, 228] on p "For Axe Throwing, I can request availability for Friday, September 19th, 2025 a…" at bounding box center [514, 225] width 712 height 15
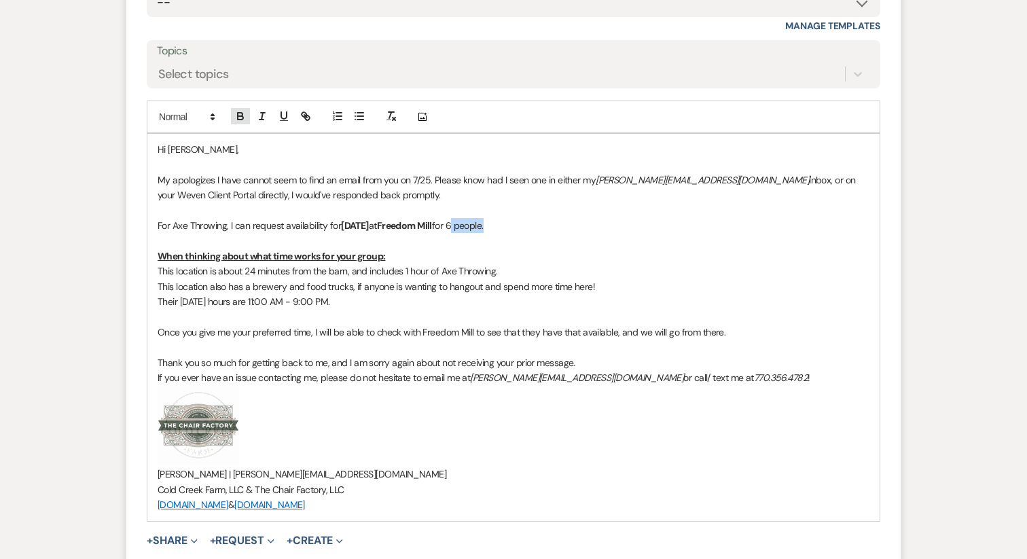
click at [239, 121] on icon "button" at bounding box center [240, 116] width 12 height 12
click at [481, 265] on p "This location is about 24 minutes from the barn, and includes 1 hour of Axe Thr…" at bounding box center [514, 271] width 712 height 15
click at [357, 270] on p "This location is about 24 minutes from the barn, and includes 1 hour of Axe Thr…" at bounding box center [514, 271] width 712 height 15
click at [370, 271] on p "This location is about 24 minutes from the barn, and includes 1 hour of Axe Thr…" at bounding box center [514, 271] width 712 height 15
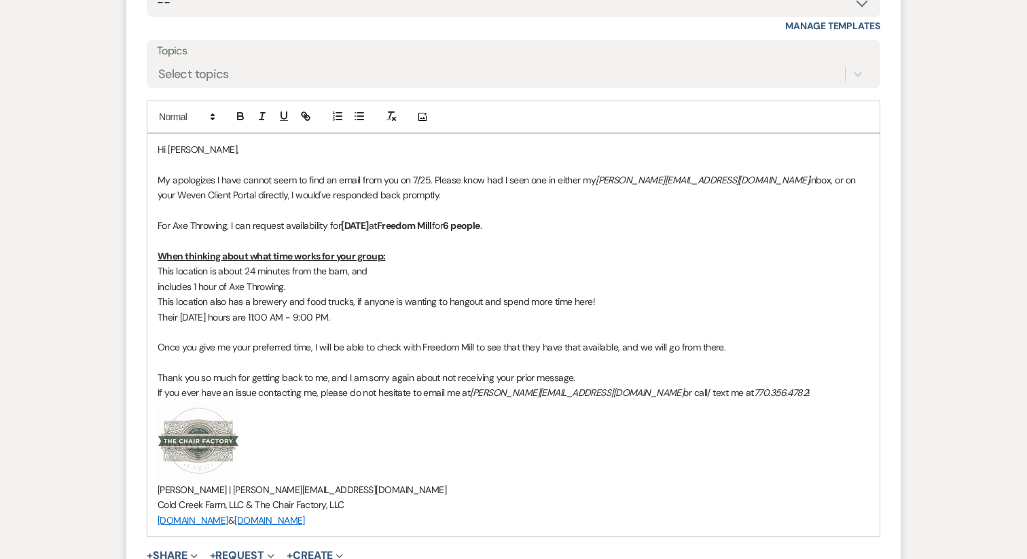
drag, startPoint x: 349, startPoint y: 272, endPoint x: 380, endPoint y: 272, distance: 31.3
click at [380, 272] on p "This location is about 24 minutes from the barn, and" at bounding box center [514, 271] width 712 height 15
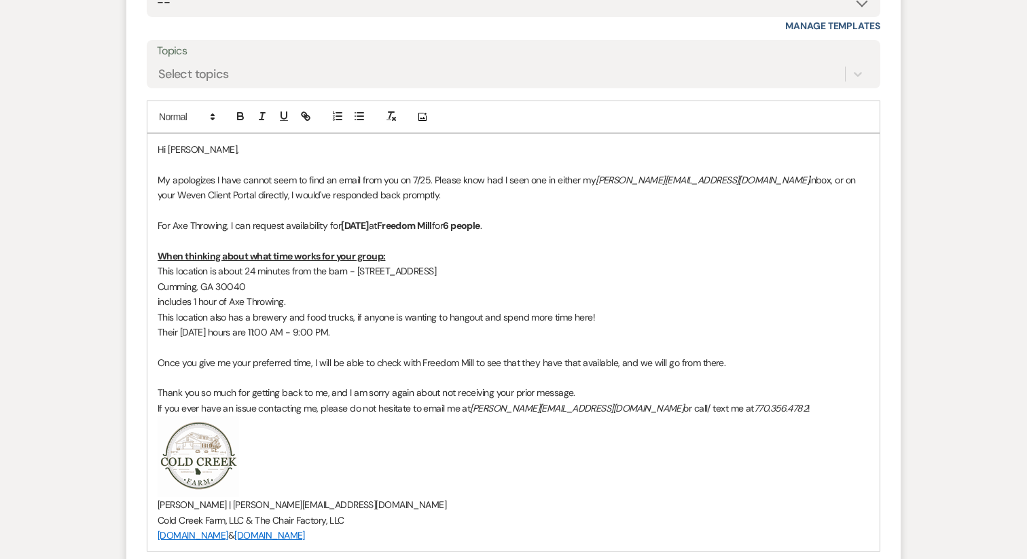
click at [158, 285] on p "Cumming, GA 30040" at bounding box center [514, 286] width 712 height 15
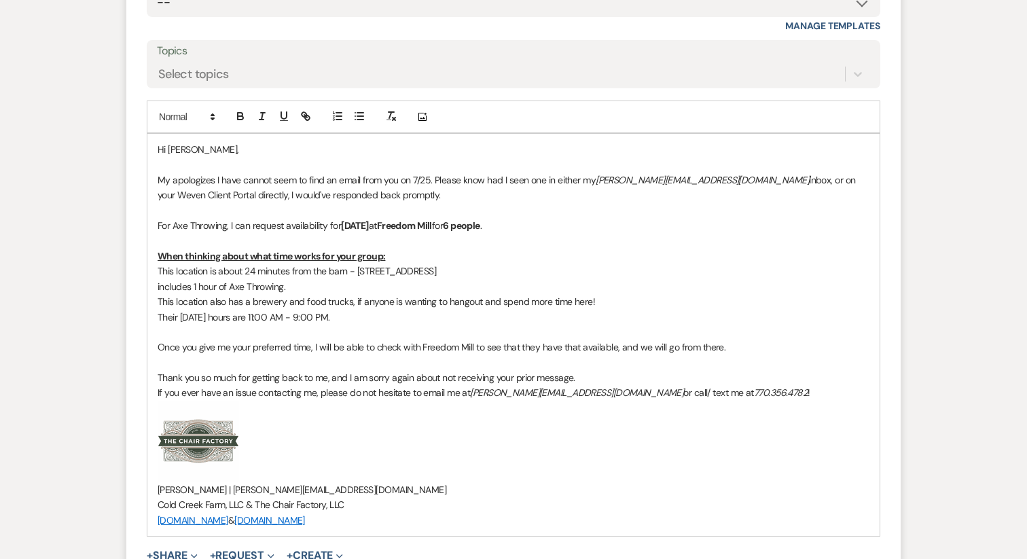
drag, startPoint x: 359, startPoint y: 272, endPoint x: 529, endPoint y: 271, distance: 169.9
click at [529, 271] on p "This location is about 24 minutes from the barn - 2730 Spot Rd., Cumming, GA 30…" at bounding box center [514, 271] width 712 height 15
click at [265, 118] on icon "button" at bounding box center [262, 116] width 12 height 12
click at [338, 291] on p "includes 1 hour of Axe Throwing." at bounding box center [514, 286] width 712 height 15
drag, startPoint x: 246, startPoint y: 273, endPoint x: 289, endPoint y: 278, distance: 43.1
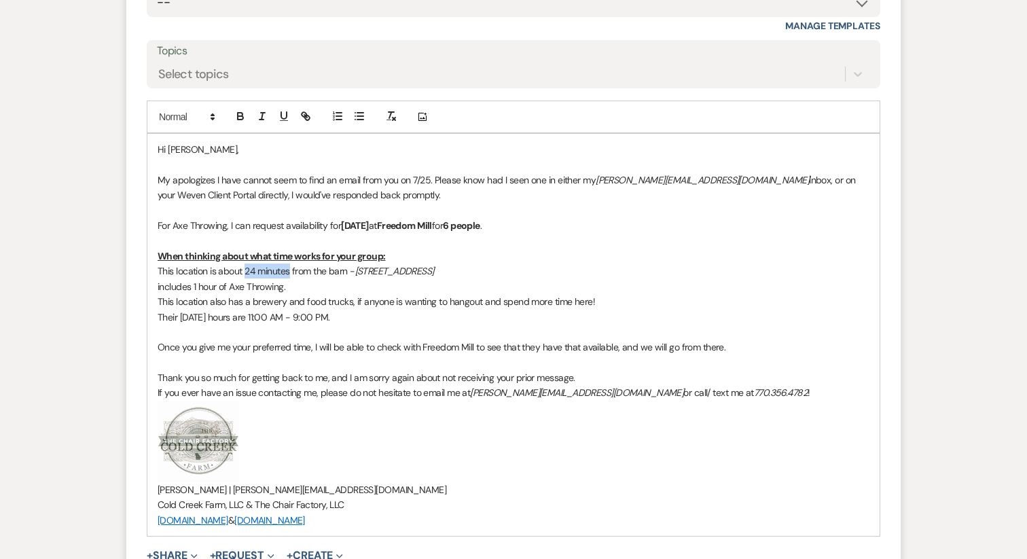
click at [289, 278] on p "This location is about 24 minutes from the barn - 2730 Spot Rd., Cumming, GA 30…" at bounding box center [514, 271] width 712 height 15
click at [284, 114] on icon "button" at bounding box center [284, 116] width 12 height 12
click at [338, 275] on p "This location is about 24 minutes from the barn - 2730 Spot Rd., Cumming, GA 30…" at bounding box center [514, 271] width 712 height 15
click at [252, 272] on u "24 minutes" at bounding box center [265, 271] width 45 height 12
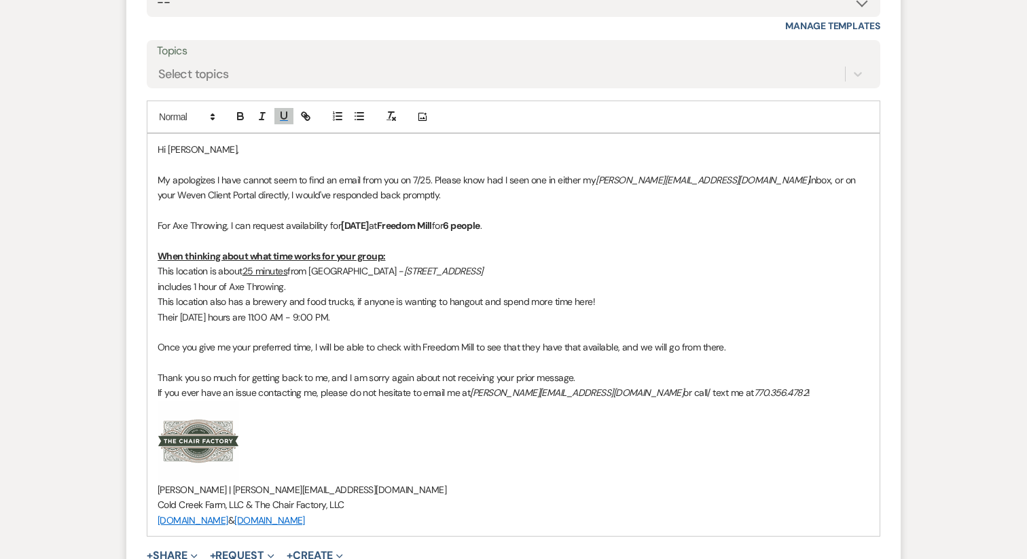
click at [272, 287] on p "includes 1 hour of Axe Throwing." at bounding box center [514, 286] width 712 height 15
click at [394, 296] on p "This location also has a brewery and food trucks, if anyone is wanting to hango…" at bounding box center [514, 301] width 712 height 15
click at [404, 272] on em "[STREET_ADDRESS]" at bounding box center [443, 271] width 79 height 12
click at [436, 284] on p "includes 1 hour of Axe Throwing." at bounding box center [514, 286] width 712 height 15
click at [390, 275] on p "This location is about 25 minutes from Cold Creek Farm - Freedom Mill | 2730 Sp…" at bounding box center [514, 271] width 712 height 15
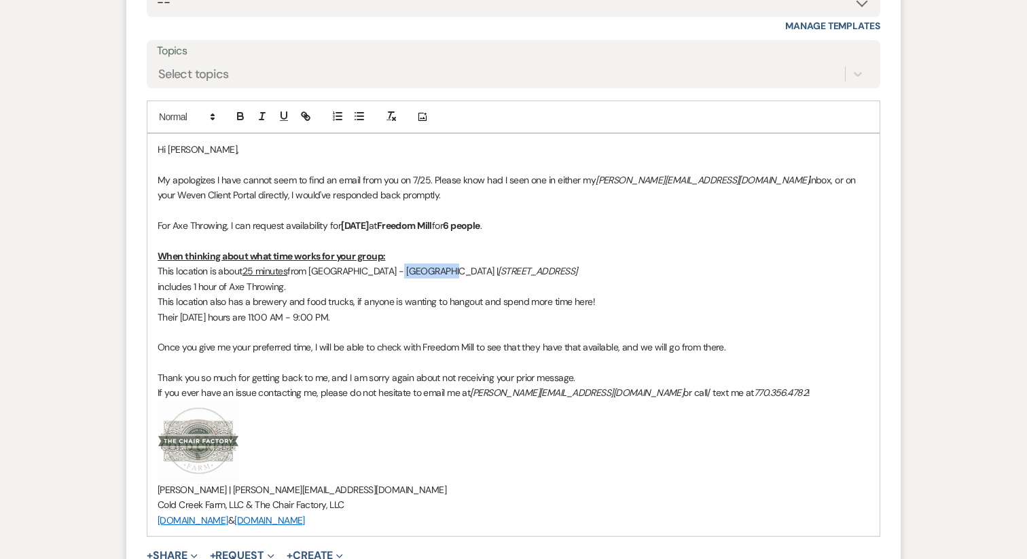
drag, startPoint x: 392, startPoint y: 271, endPoint x: 442, endPoint y: 277, distance: 50.0
click at [442, 277] on p "This location is about 25 minutes from Cold Creek Farm - Freedom Mill | 2730 Sp…" at bounding box center [514, 271] width 712 height 15
click at [396, 272] on p "This location is about 25 minutes from Cold Creek Farm - Freedom Mill | 2730 Sp…" at bounding box center [514, 271] width 712 height 15
click at [386, 272] on p "This location is about 25 minutes from Cold Creek Farm - Freedom Mill | 2730 Sp…" at bounding box center [514, 271] width 712 height 15
click at [171, 287] on p "includes 1 hour of Axe Throwing." at bounding box center [514, 286] width 712 height 15
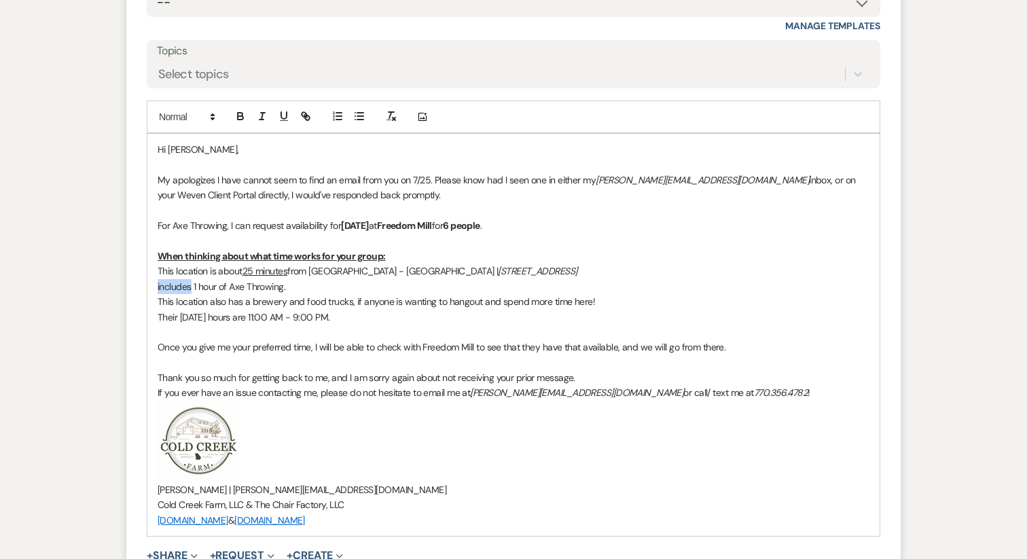
click at [171, 287] on p "includes 1 hour of Axe Throwing." at bounding box center [514, 286] width 712 height 15
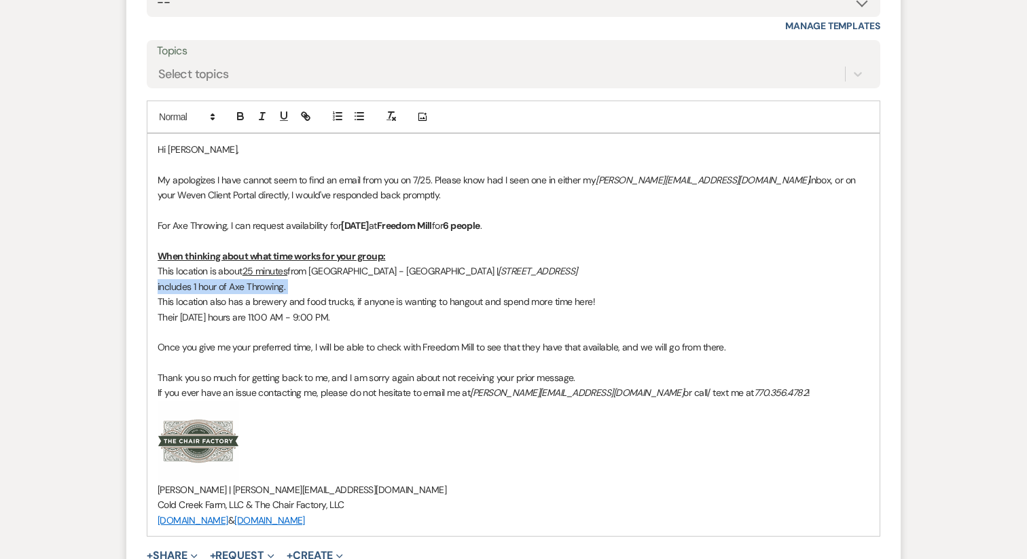
click at [171, 287] on p "includes 1 hour of Axe Throwing." at bounding box center [514, 286] width 712 height 15
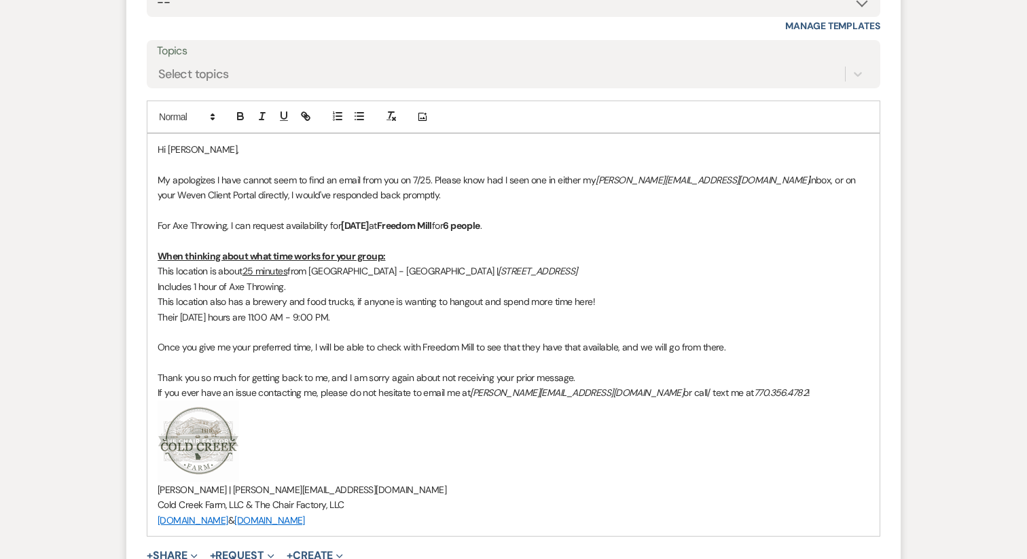
click at [283, 306] on p "This location also has a brewery and food trucks, if anyone is wanting to hango…" at bounding box center [514, 301] width 712 height 15
click at [294, 285] on p "Includes 1 hour of Axe Throwing." at bounding box center [514, 286] width 712 height 15
click at [614, 303] on p "This location also has a brewery and food trucks, if anyone is wanting to hango…" at bounding box center [514, 301] width 712 height 15
click at [340, 315] on p "Their Friday hours are 11:00 AM - 9:00 PM." at bounding box center [514, 317] width 712 height 15
drag, startPoint x: 215, startPoint y: 289, endPoint x: 193, endPoint y: 289, distance: 22.4
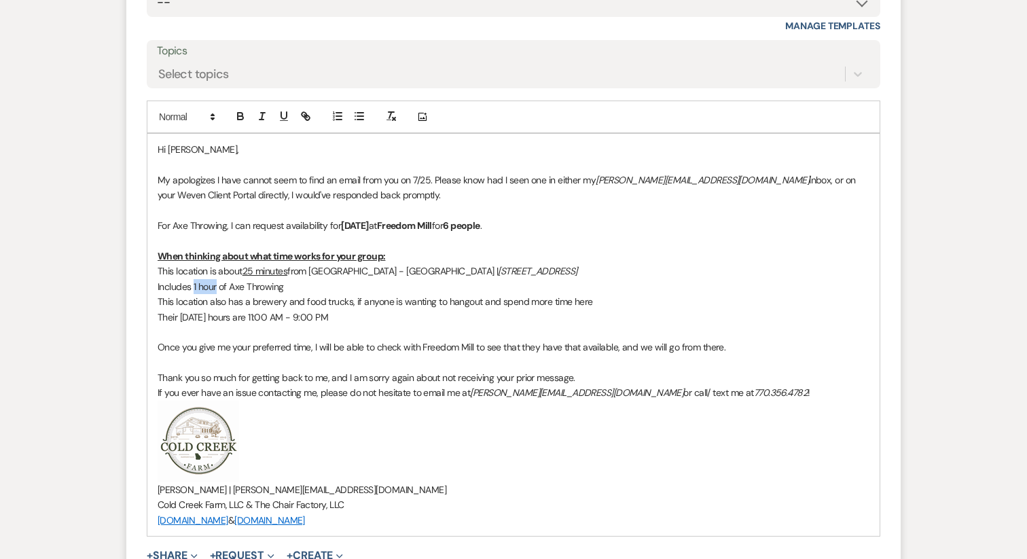
click at [193, 289] on p "Includes 1 hour of Axe Throwing" at bounding box center [514, 286] width 712 height 15
click at [281, 117] on icon "button" at bounding box center [283, 115] width 5 height 7
click at [308, 321] on p "Their Friday hours are 11:00 AM - 9:00 PM" at bounding box center [514, 317] width 712 height 15
click at [295, 319] on p "Their Friday hours are 11:00 AM - 9:00 PM" at bounding box center [514, 317] width 712 height 15
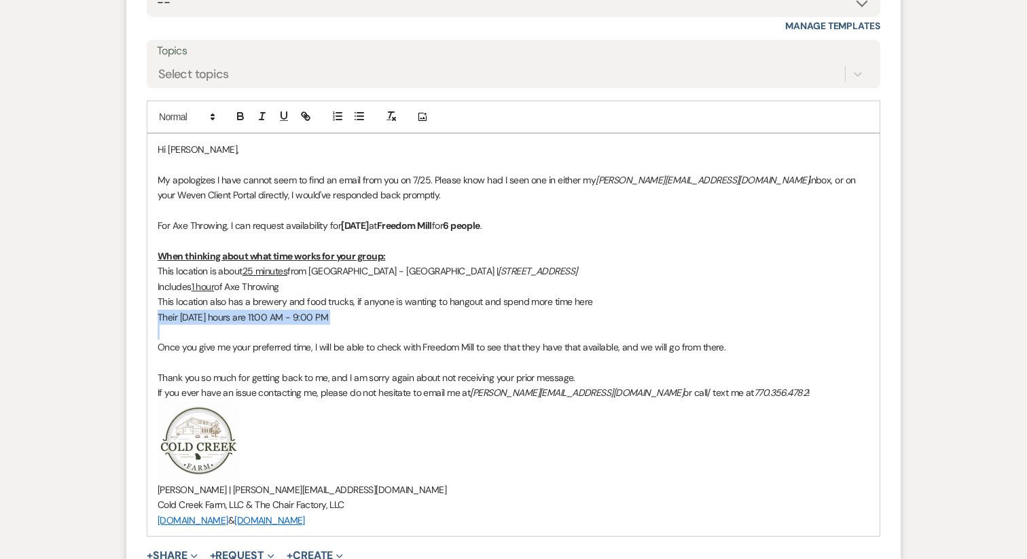
click at [295, 319] on p "Their Friday hours are 11:00 AM - 9:00 PM" at bounding box center [514, 317] width 712 height 15
copy p "Their Friday hours are 11:00 AM - 9:00 PM"
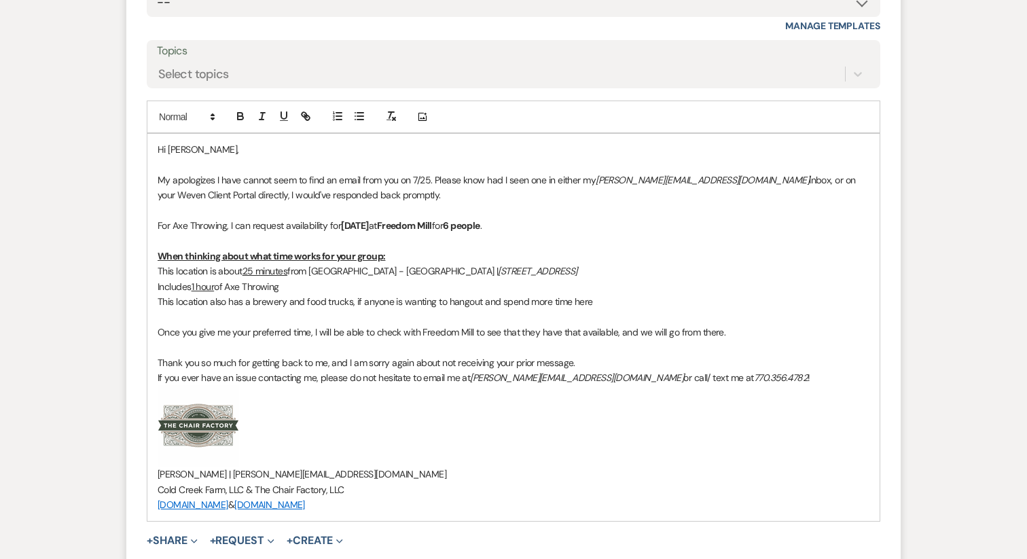
click at [156, 270] on div "Hi Judi, My apologizes I have cannot seem to find an email from you on 7/25. Pl…" at bounding box center [513, 327] width 733 height 387
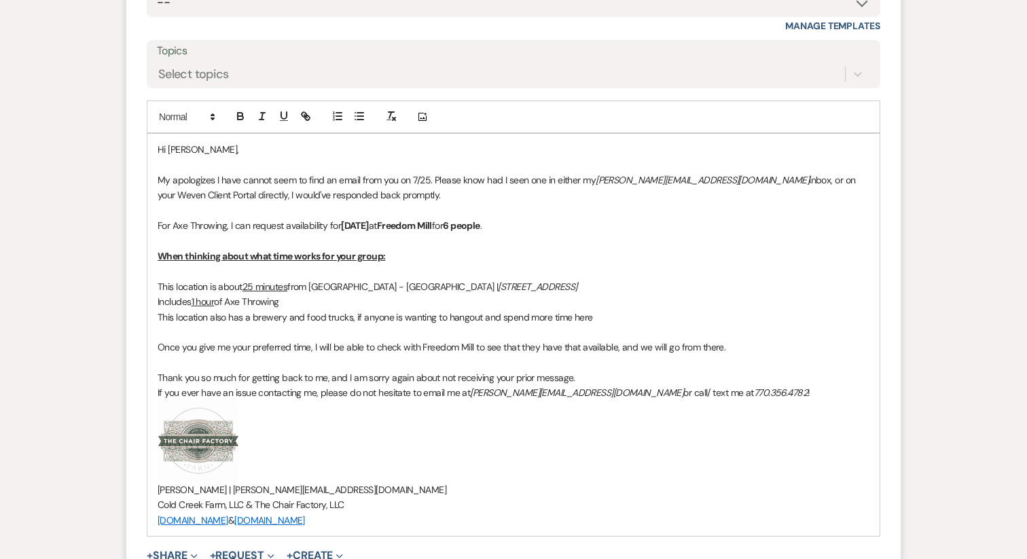
click at [171, 272] on p at bounding box center [514, 271] width 712 height 15
click at [244, 343] on p "Once you give me your preferred time, I will be able to check with Freedom Mill…" at bounding box center [514, 347] width 712 height 15
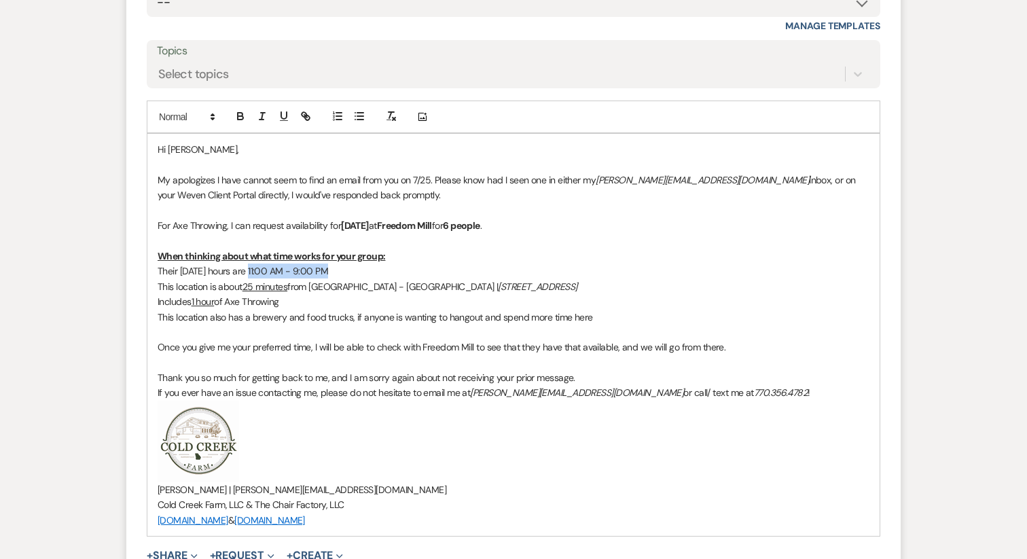
drag, startPoint x: 247, startPoint y: 272, endPoint x: 325, endPoint y: 269, distance: 77.5
click at [325, 269] on p "Their Friday hours are 11:00 AM - 9:00 PM" at bounding box center [514, 271] width 712 height 15
click at [281, 114] on icon "button" at bounding box center [283, 115] width 5 height 7
click at [296, 316] on p "This location also has a brewery and food trucks, if anyone is wanting to hango…" at bounding box center [514, 317] width 712 height 15
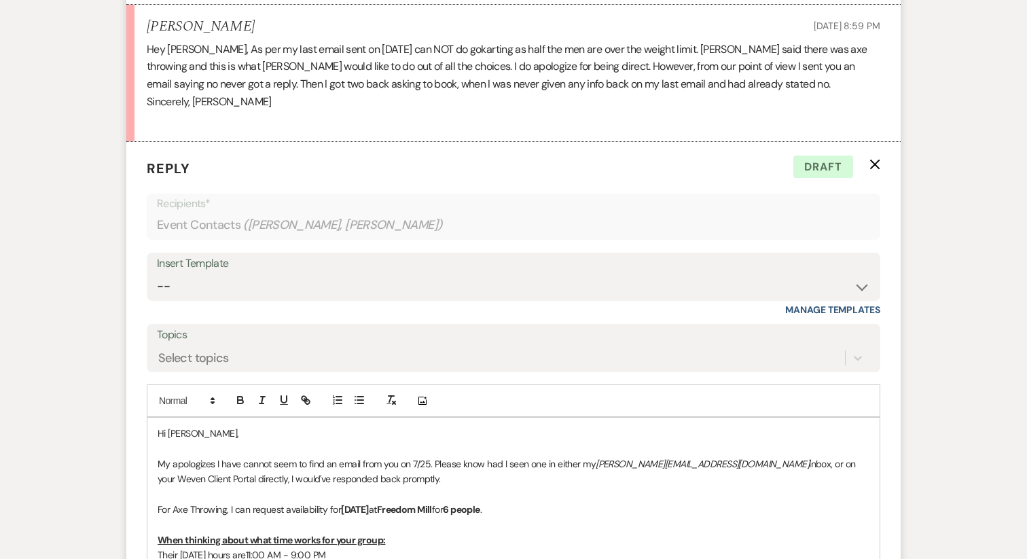
scroll to position [3328, 0]
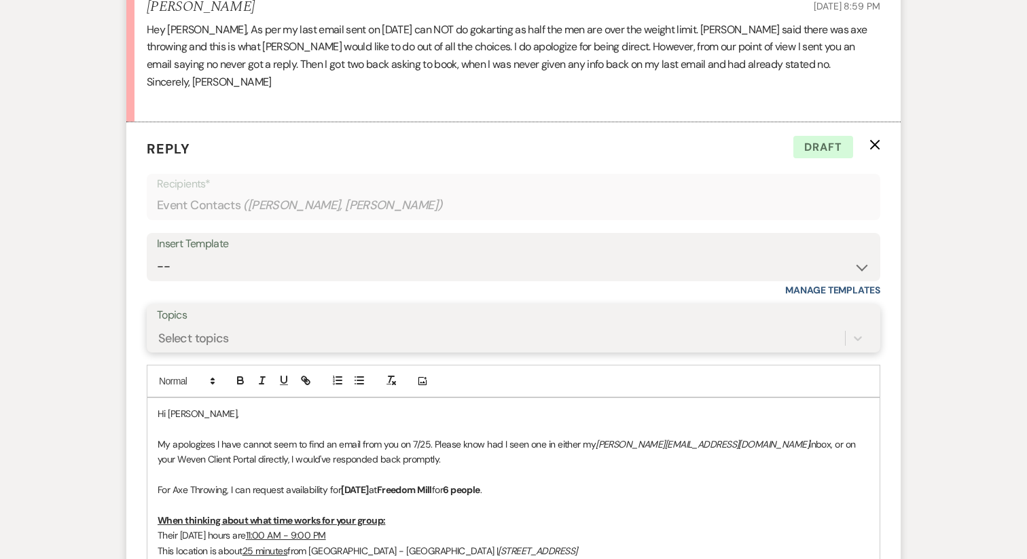
click at [269, 339] on div "Select topics" at bounding box center [501, 339] width 688 height 24
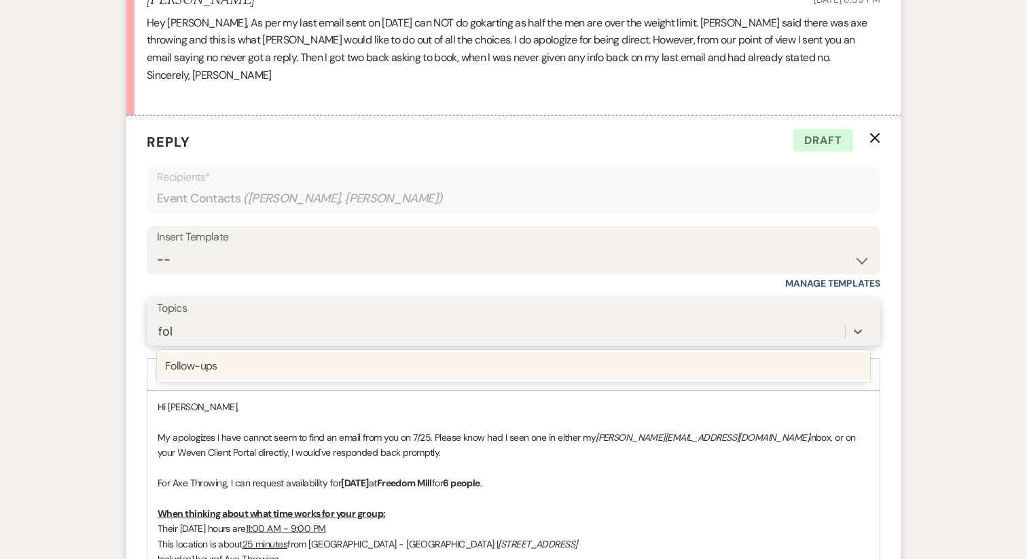
type input "foll"
click at [247, 373] on div "Follow-ups" at bounding box center [513, 366] width 713 height 27
type input "loca"
click at [239, 373] on div "Local accommodations" at bounding box center [513, 366] width 713 height 27
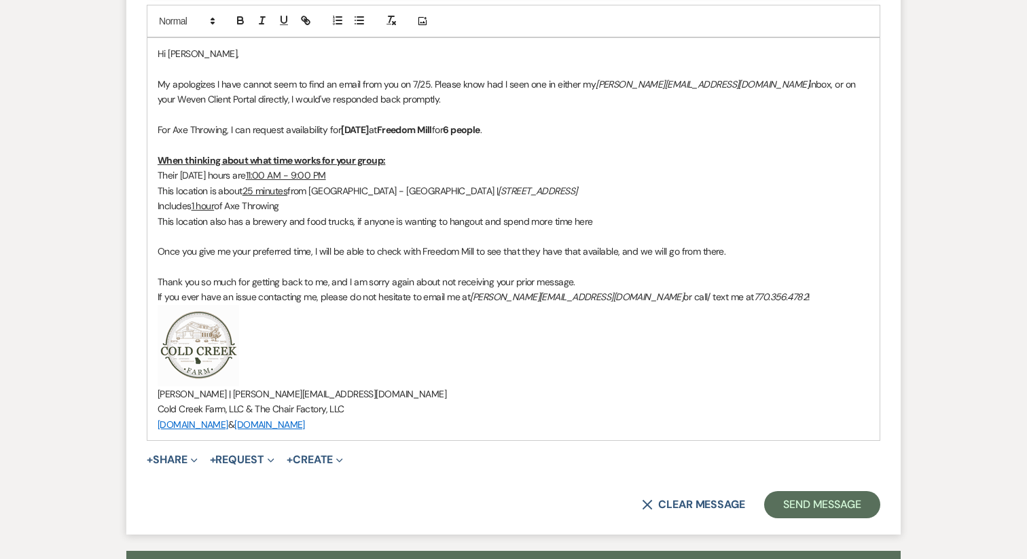
scroll to position [3699, 0]
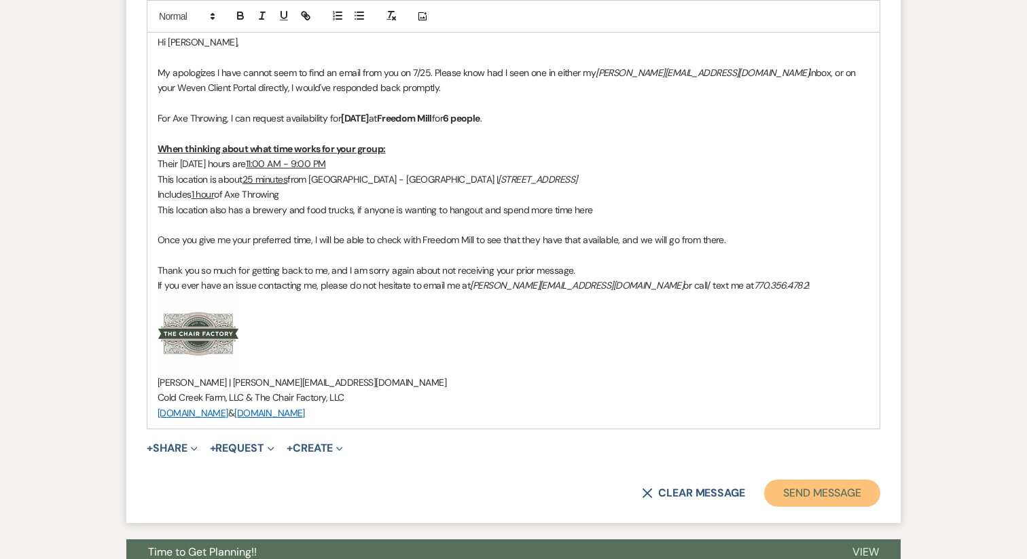
click at [800, 487] on button "Send Message" at bounding box center [822, 493] width 116 height 27
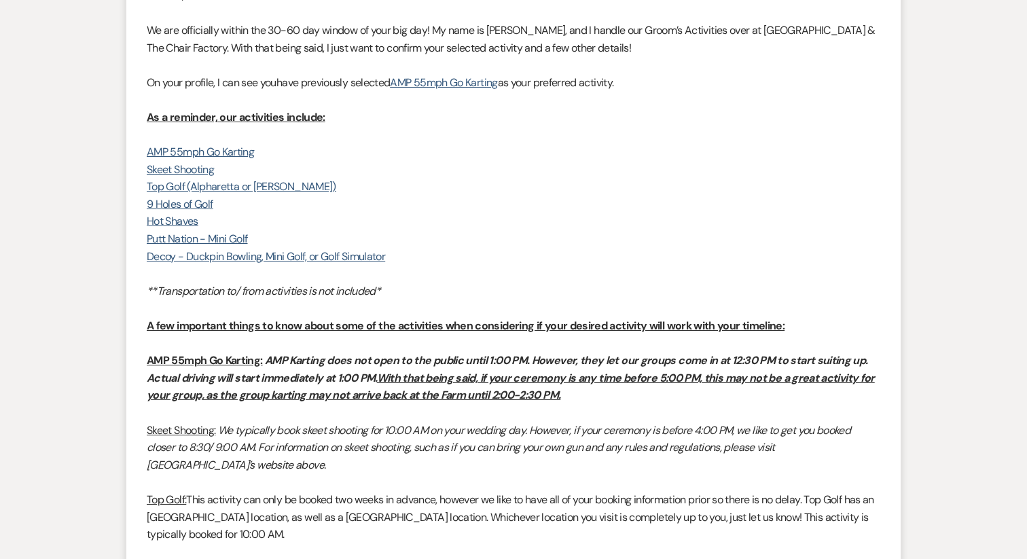
scroll to position [0, 0]
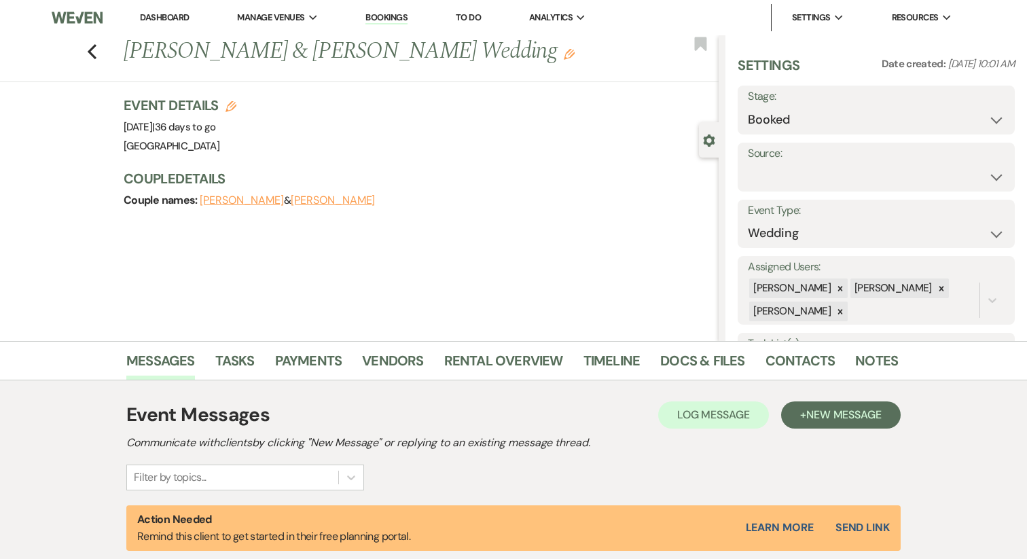
click at [296, 202] on button "[PERSON_NAME]" at bounding box center [333, 200] width 84 height 11
select select "1"
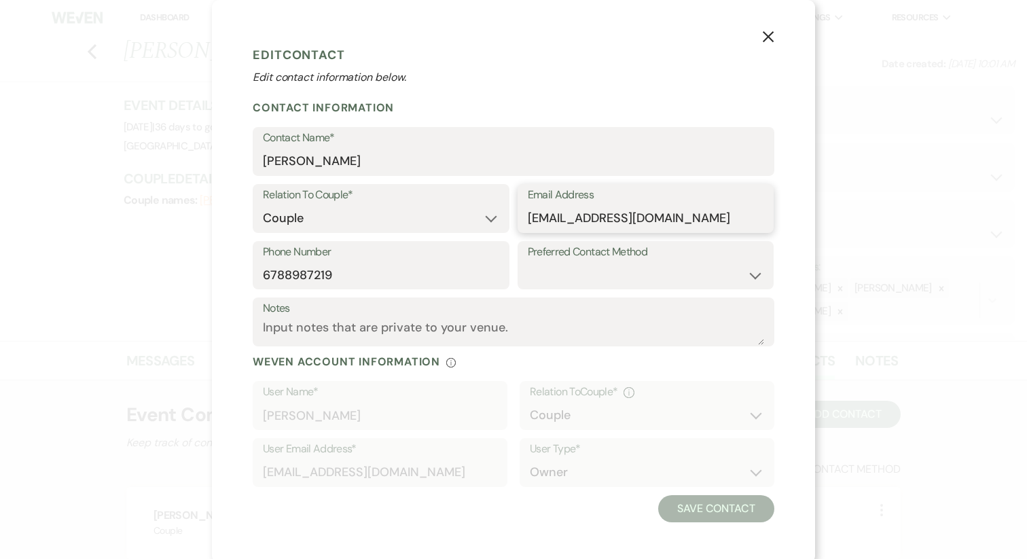
click at [564, 226] on input "[EMAIL_ADDRESS][DOMAIN_NAME]" at bounding box center [646, 218] width 236 height 27
click at [319, 274] on input "6788987219" at bounding box center [381, 275] width 236 height 27
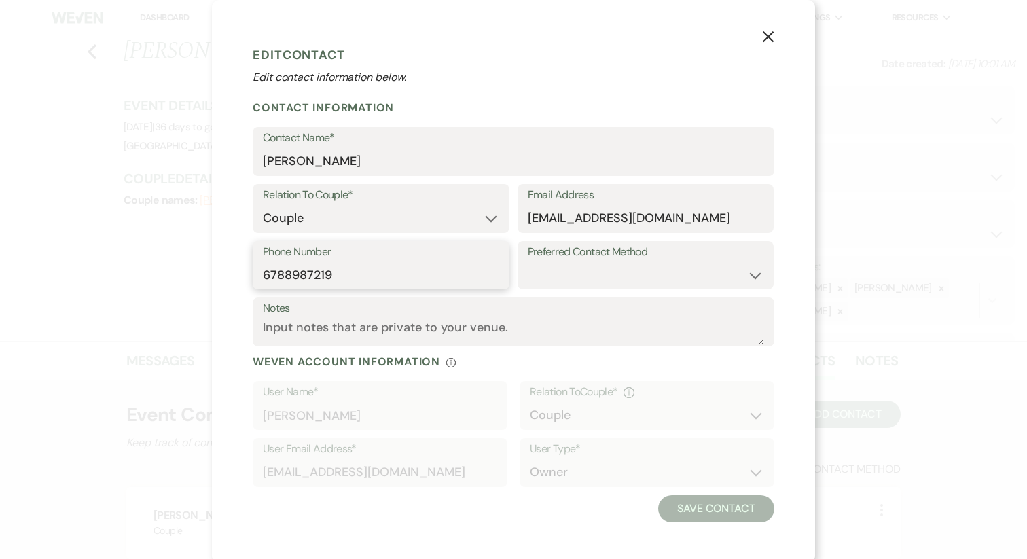
click at [319, 274] on input "6788987219" at bounding box center [381, 275] width 236 height 27
click at [765, 37] on icon "X" at bounding box center [768, 37] width 12 height 12
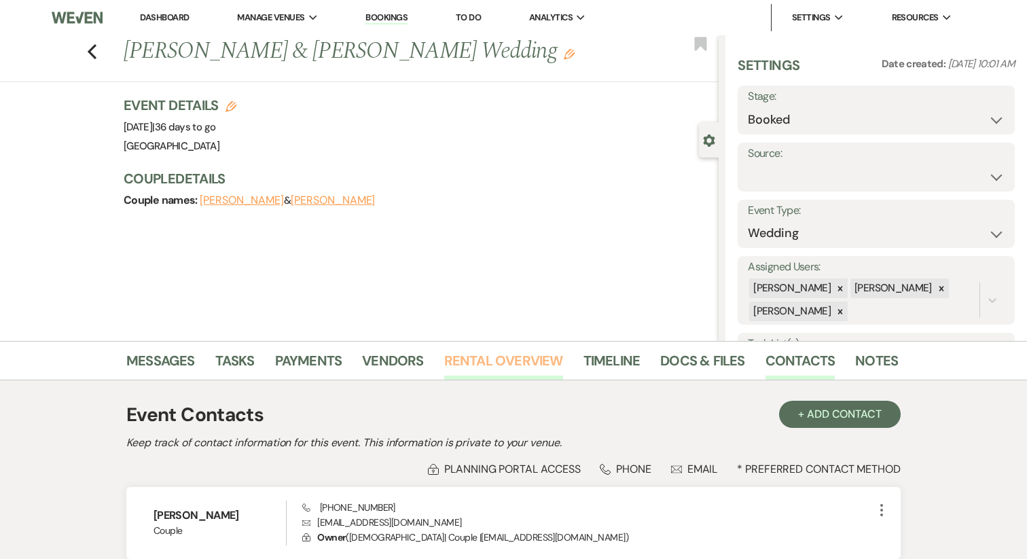
click at [503, 366] on link "Rental Overview" at bounding box center [503, 365] width 119 height 30
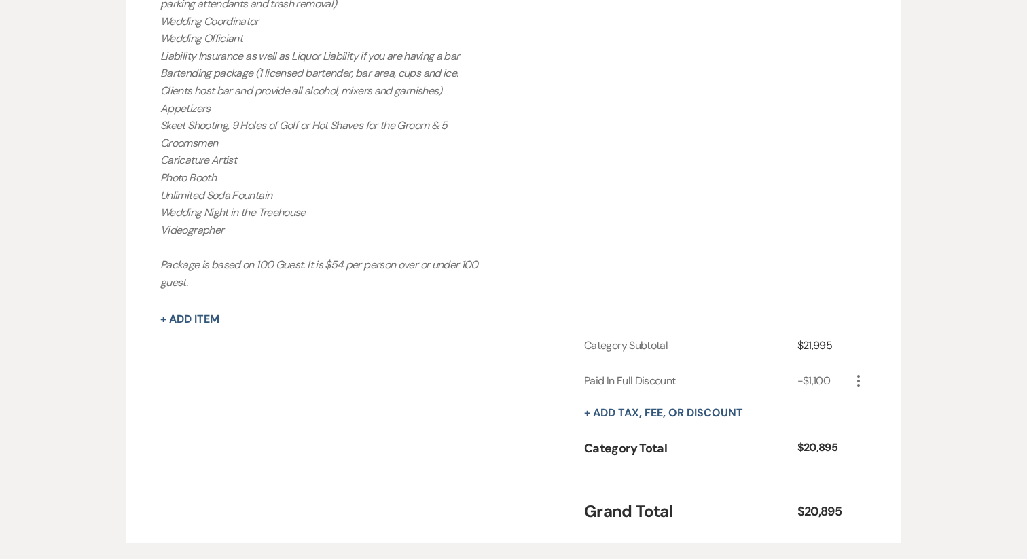
scroll to position [851, 0]
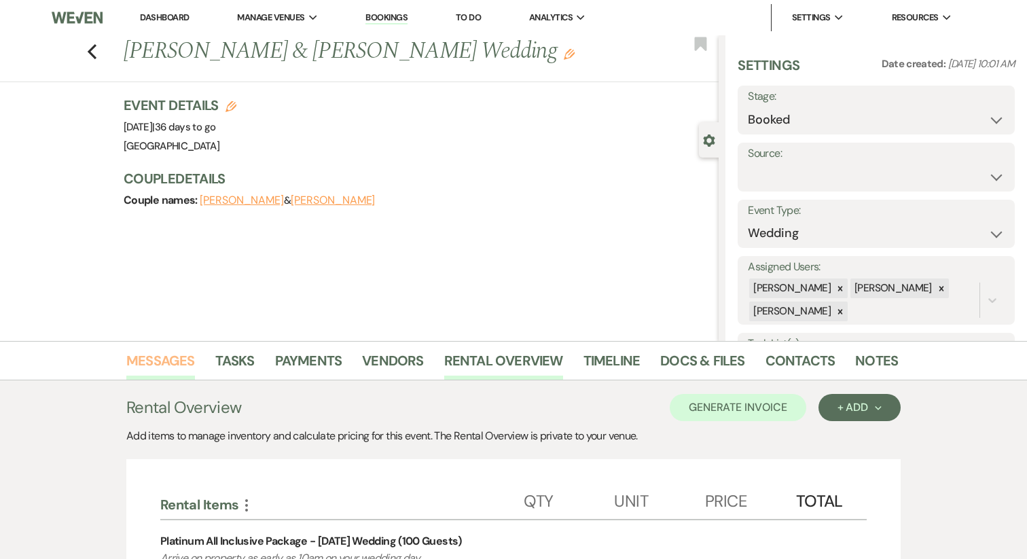
click at [167, 366] on link "Messages" at bounding box center [160, 365] width 69 height 30
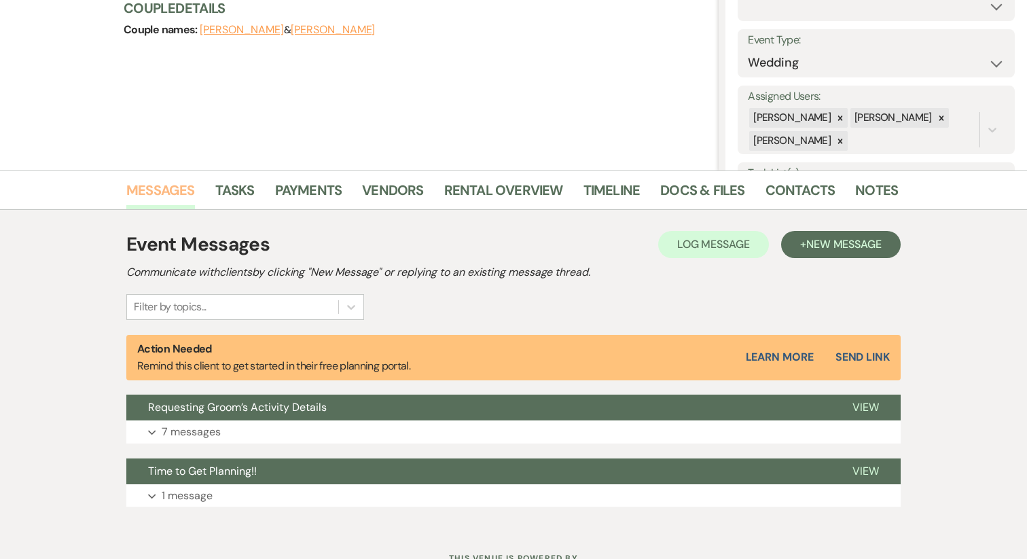
scroll to position [226, 0]
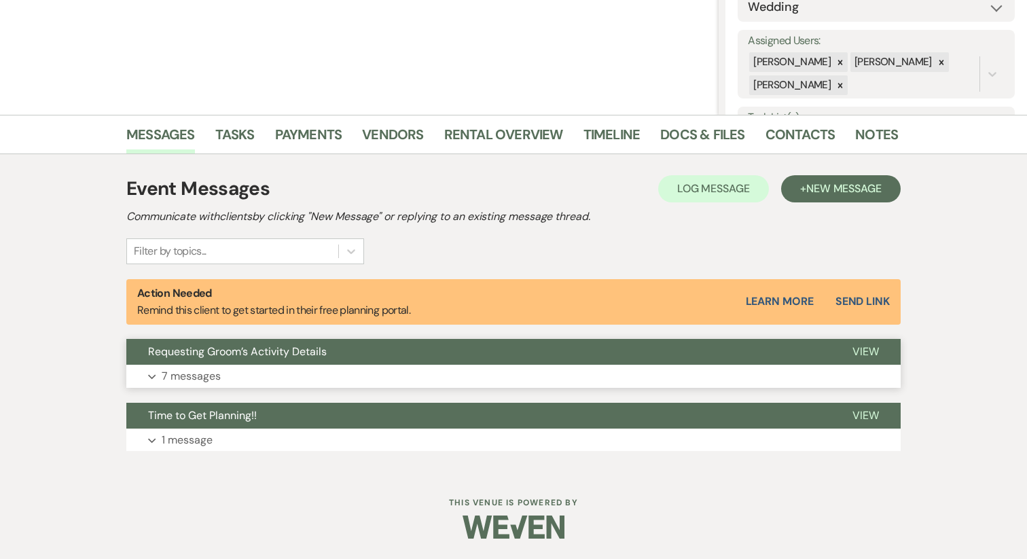
click at [236, 372] on button "Expand 7 messages" at bounding box center [513, 376] width 775 height 23
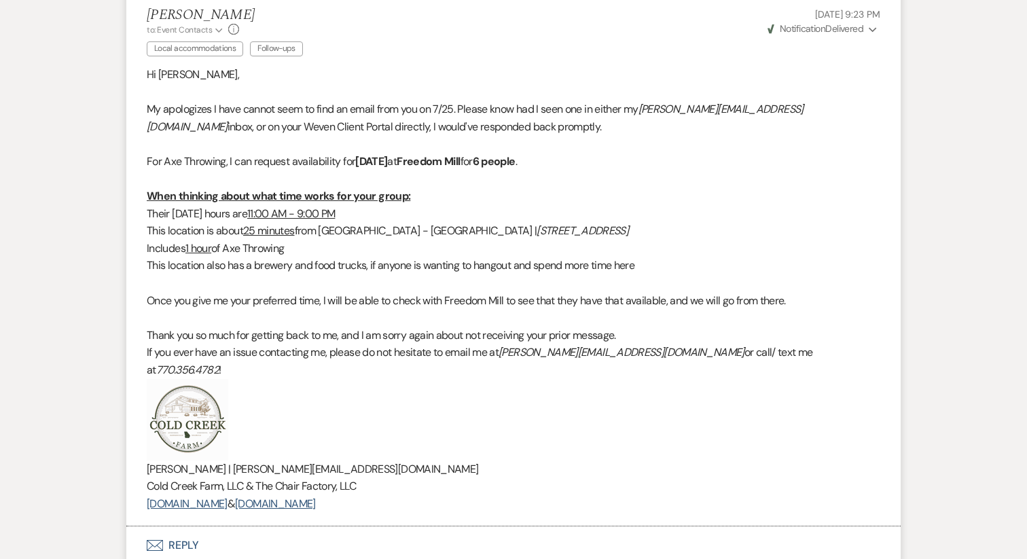
scroll to position [3457, 0]
